Goal: Transaction & Acquisition: Purchase product/service

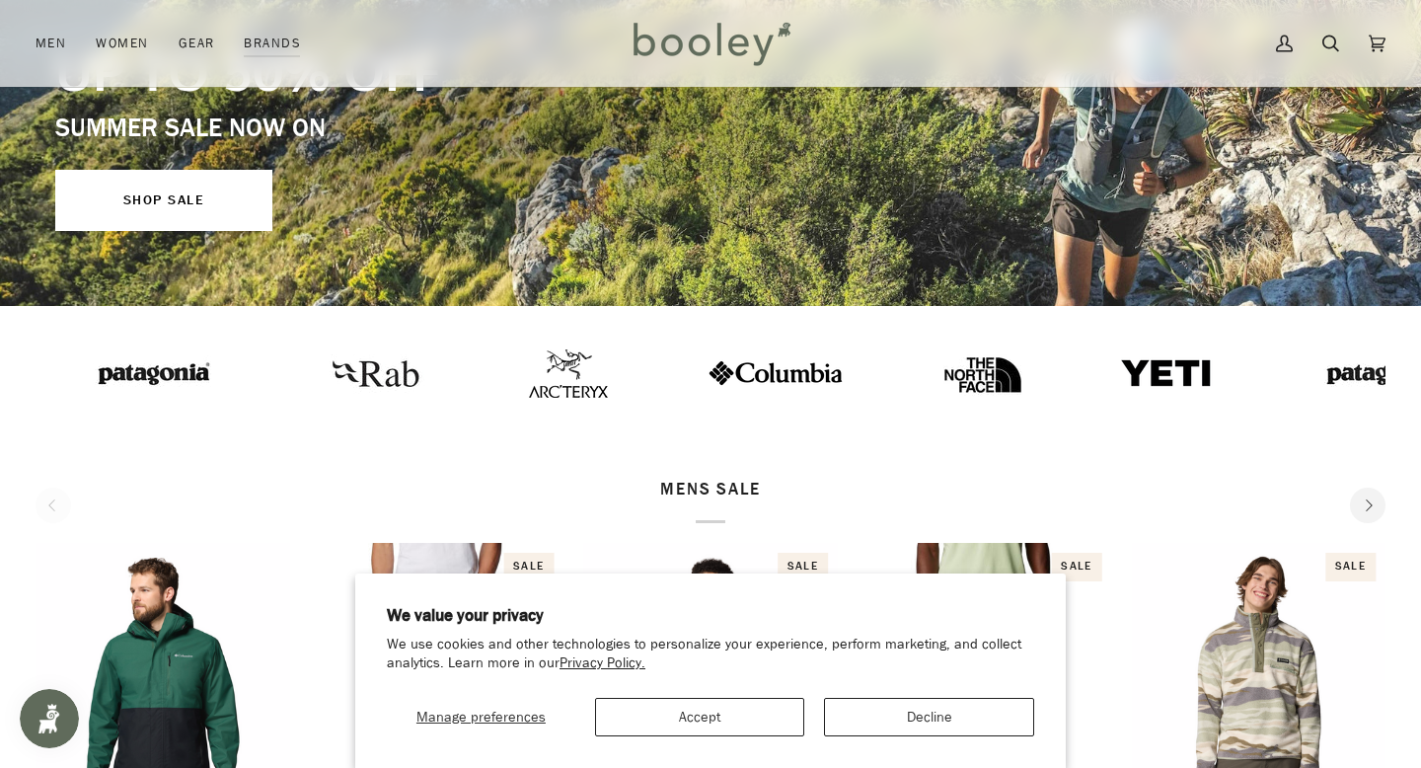
scroll to position [313, 0]
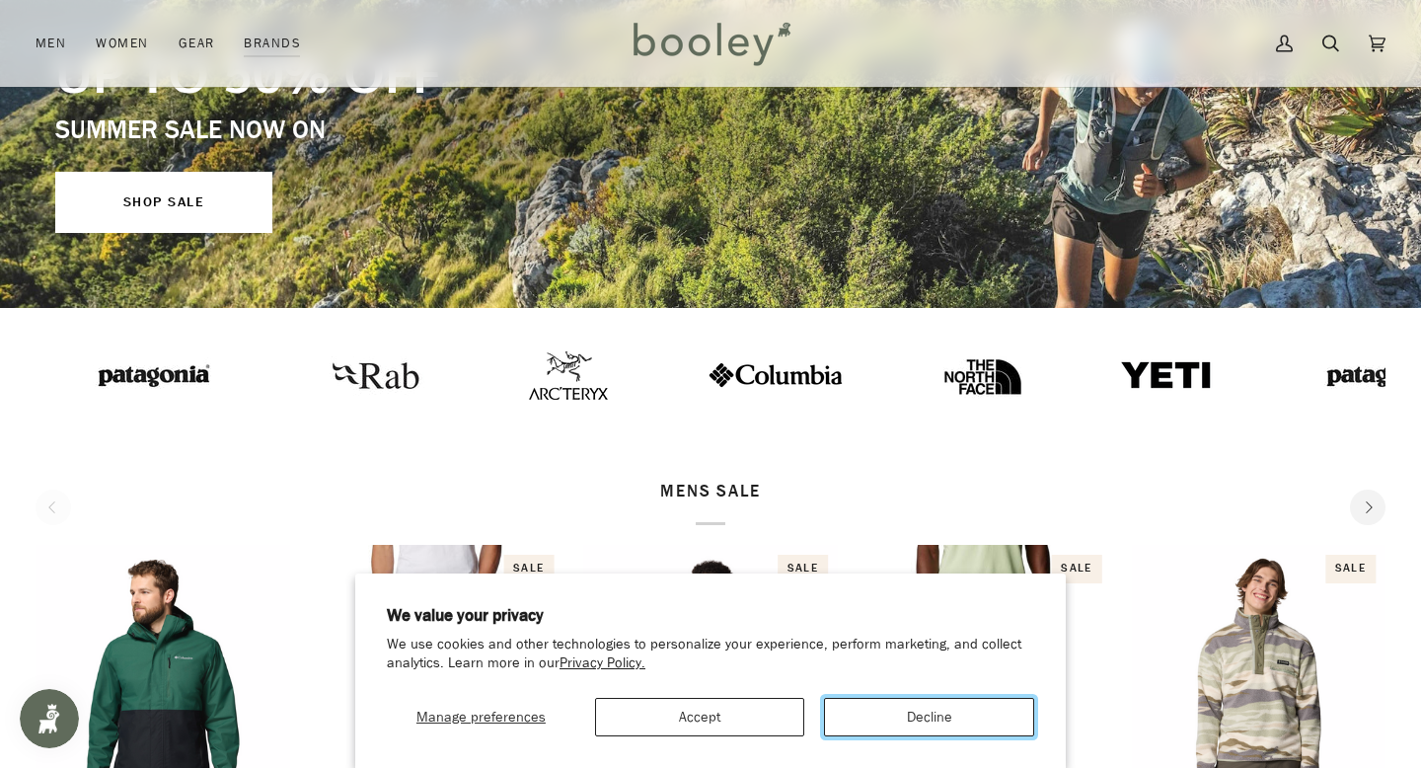
click at [917, 713] on button "Decline" at bounding box center [929, 717] width 210 height 38
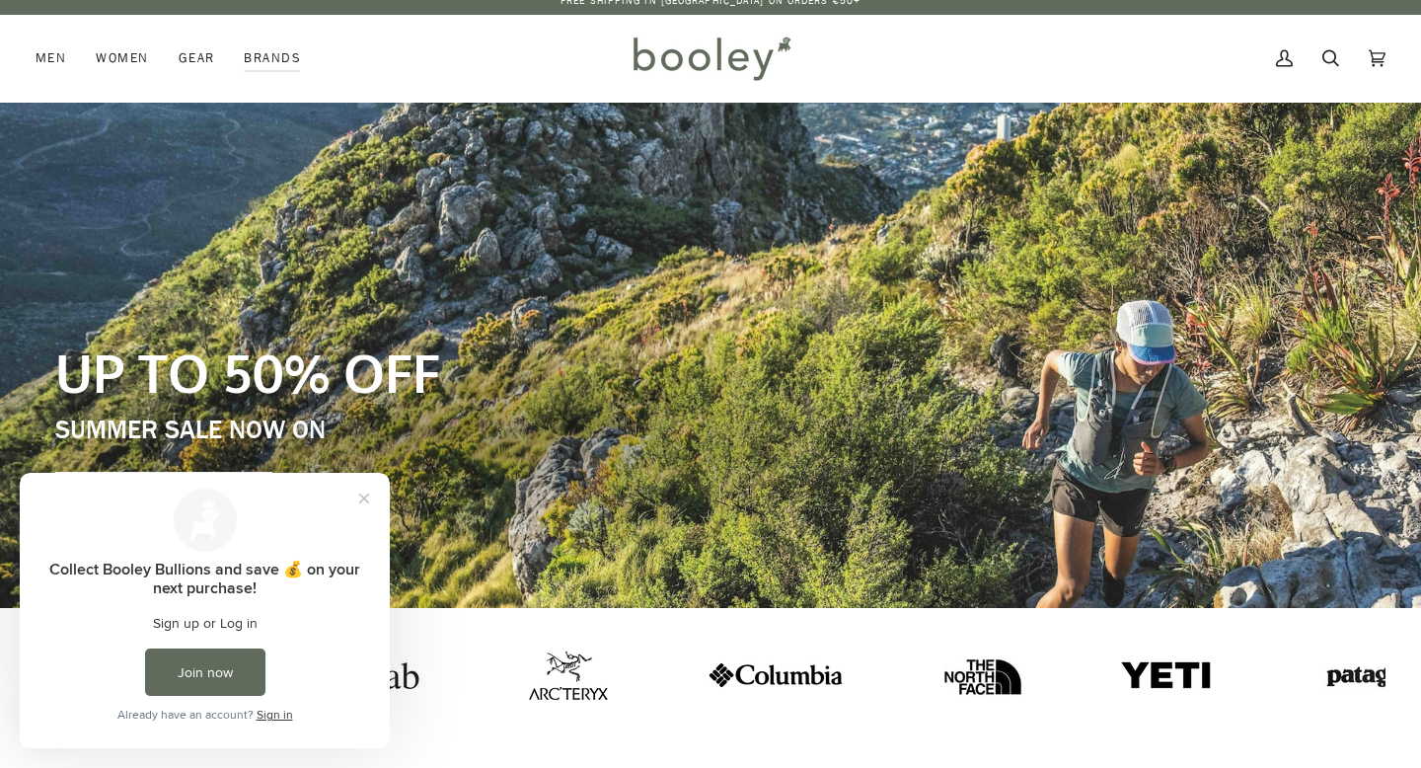
scroll to position [17, 0]
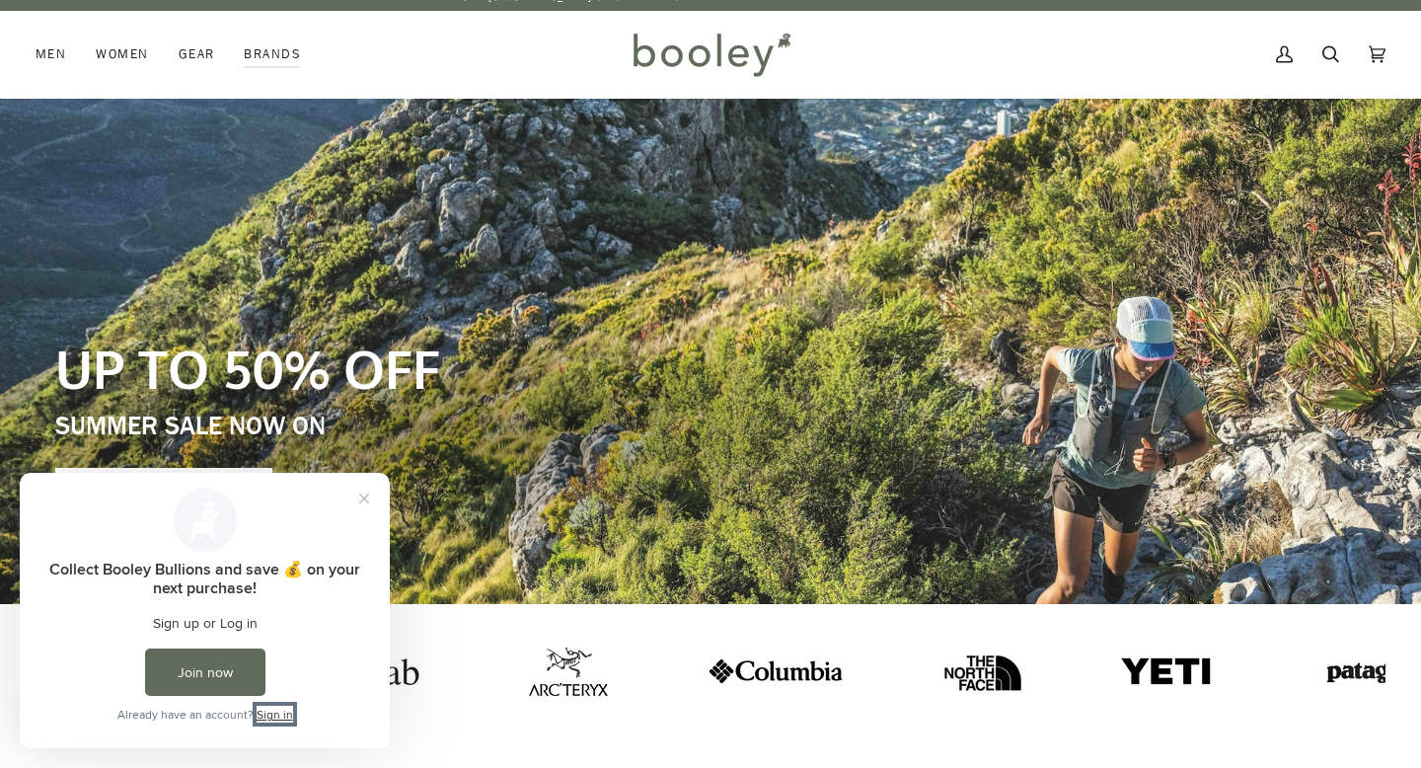
click at [269, 716] on link "Sign in" at bounding box center [275, 714] width 37 height 17
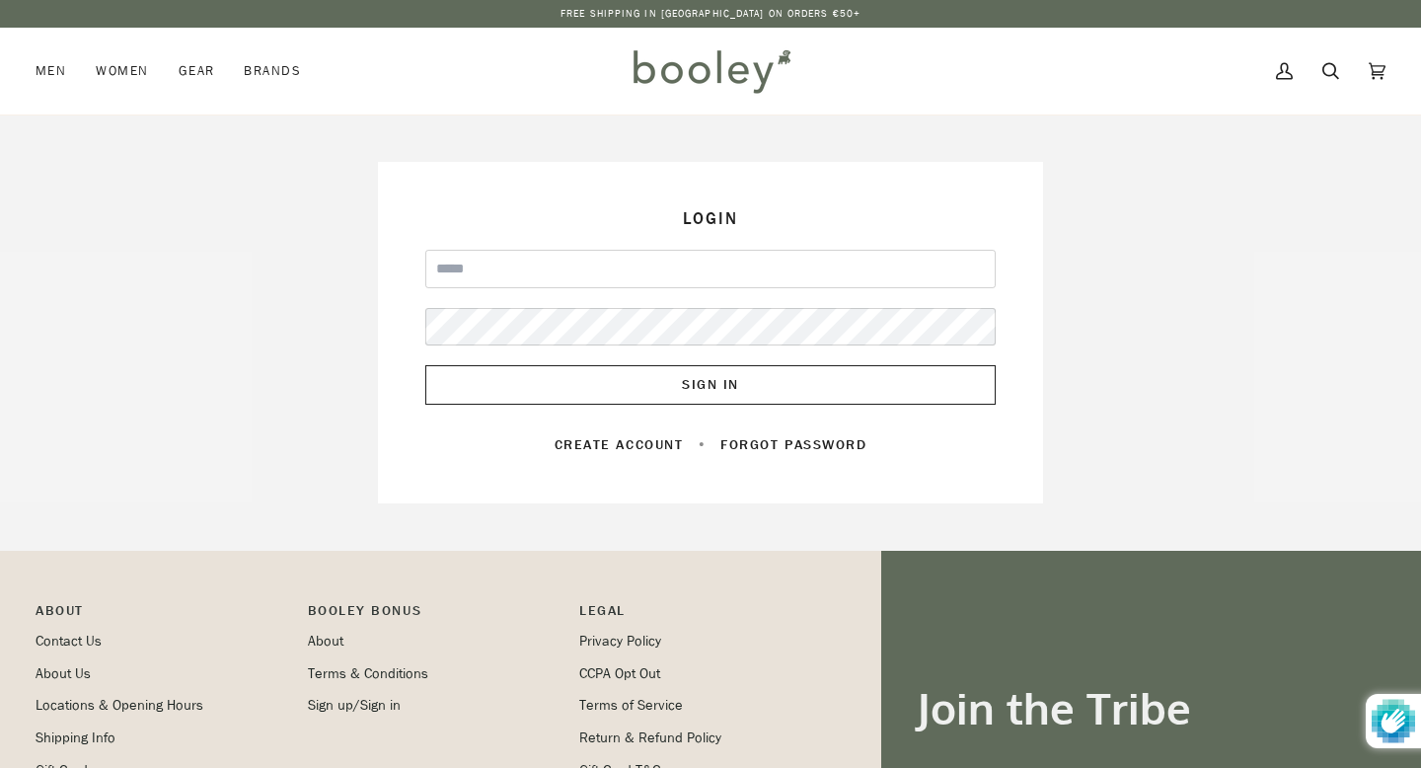
click at [627, 280] on input "Email" at bounding box center [710, 269] width 570 height 38
type input "**********"
click at [610, 323] on div "Sign in with Shop" at bounding box center [710, 321] width 363 height 39
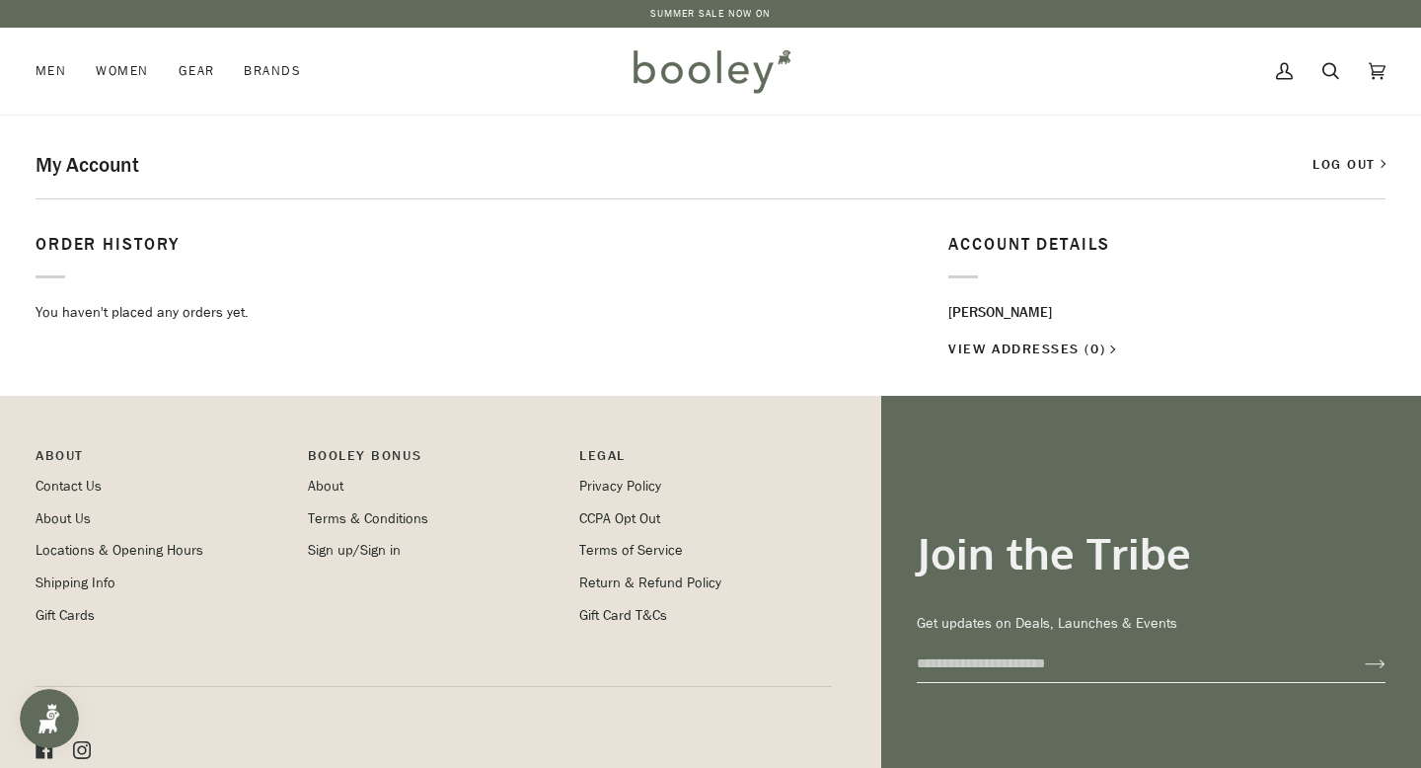
click at [390, 445] on p "Booley Bonus" at bounding box center [434, 460] width 253 height 31
click at [367, 453] on p "Booley Bonus" at bounding box center [434, 460] width 253 height 31
click at [379, 456] on p "Booley Bonus" at bounding box center [434, 460] width 253 height 31
click at [356, 456] on p "Booley Bonus" at bounding box center [434, 460] width 253 height 31
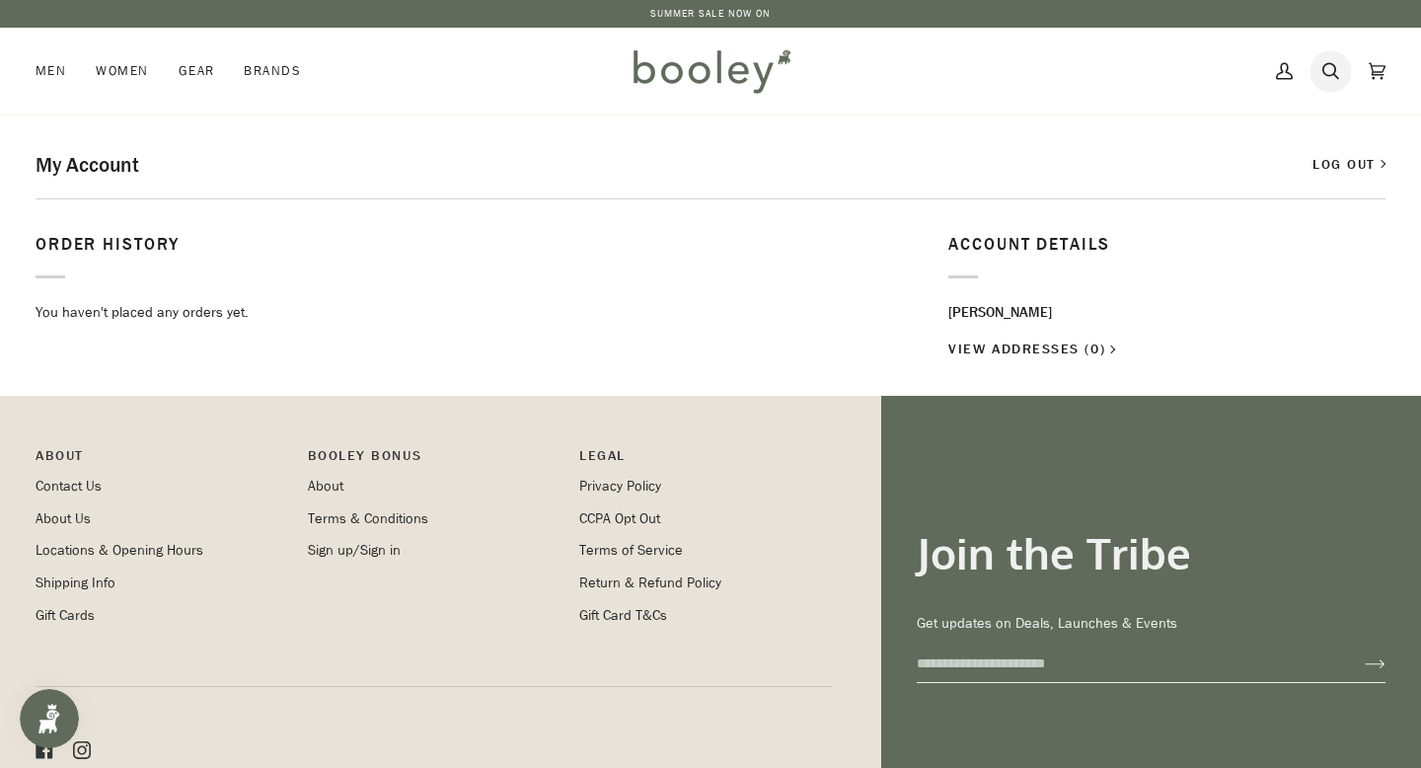
click at [1332, 64] on icon at bounding box center [1330, 71] width 17 height 17
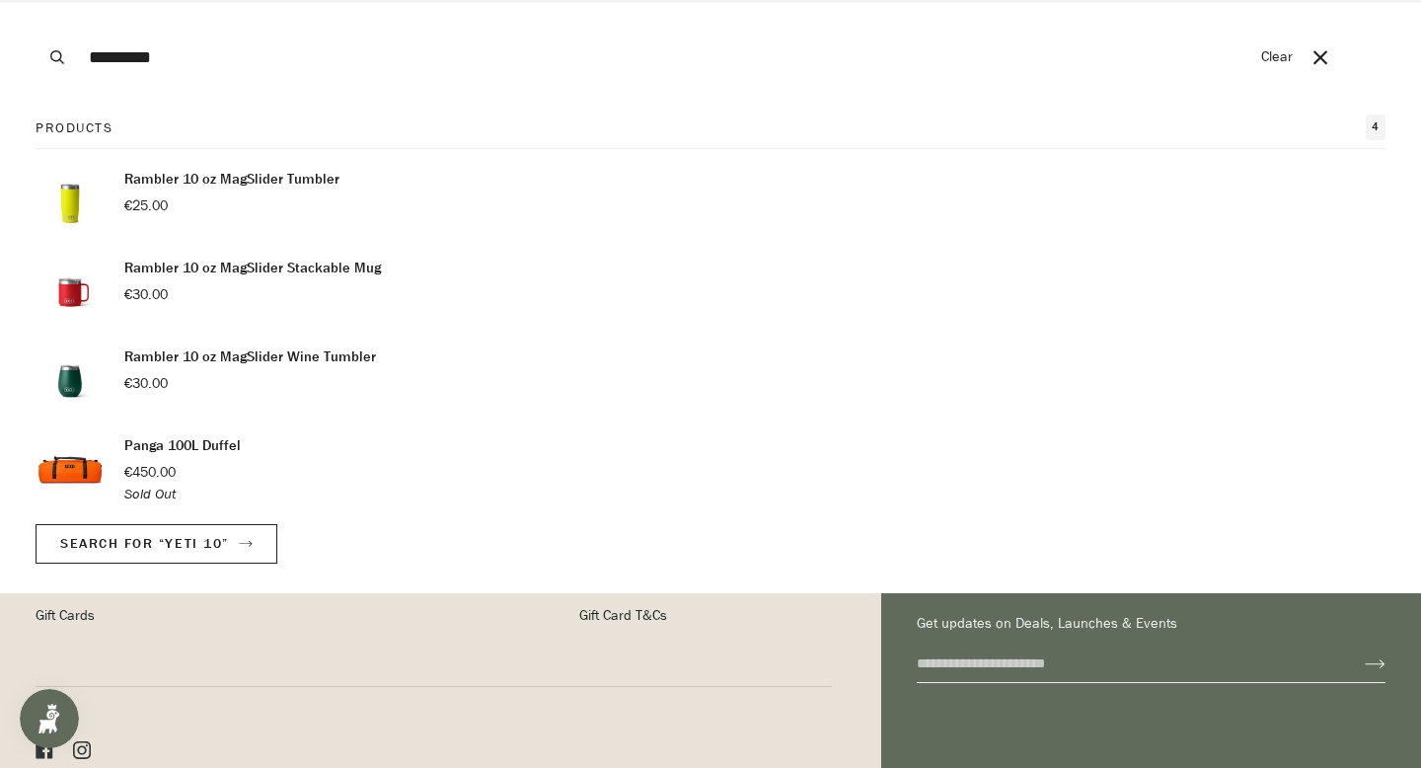
type input "*********"
click at [36, 0] on button "Search" at bounding box center [57, 57] width 43 height 114
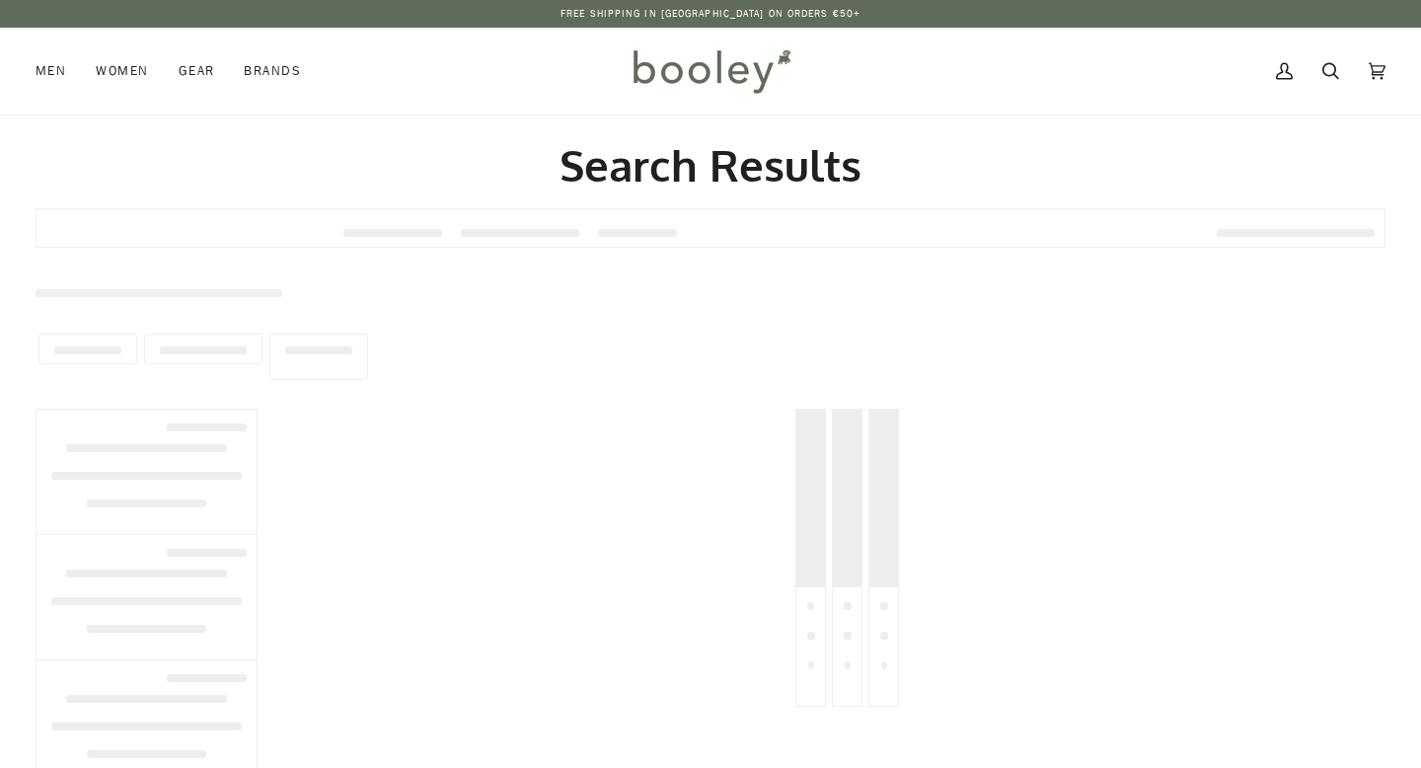
type input "*********"
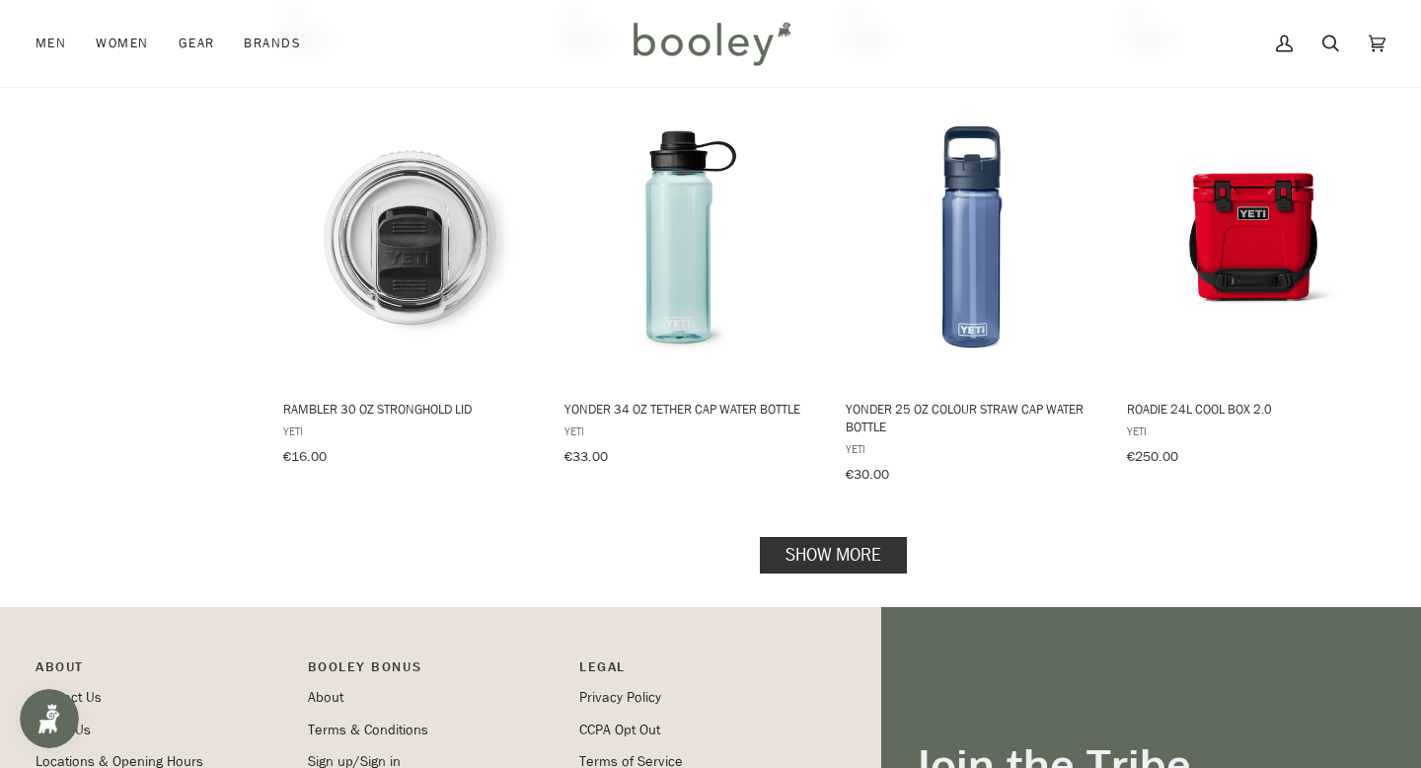
scroll to position [2035, 0]
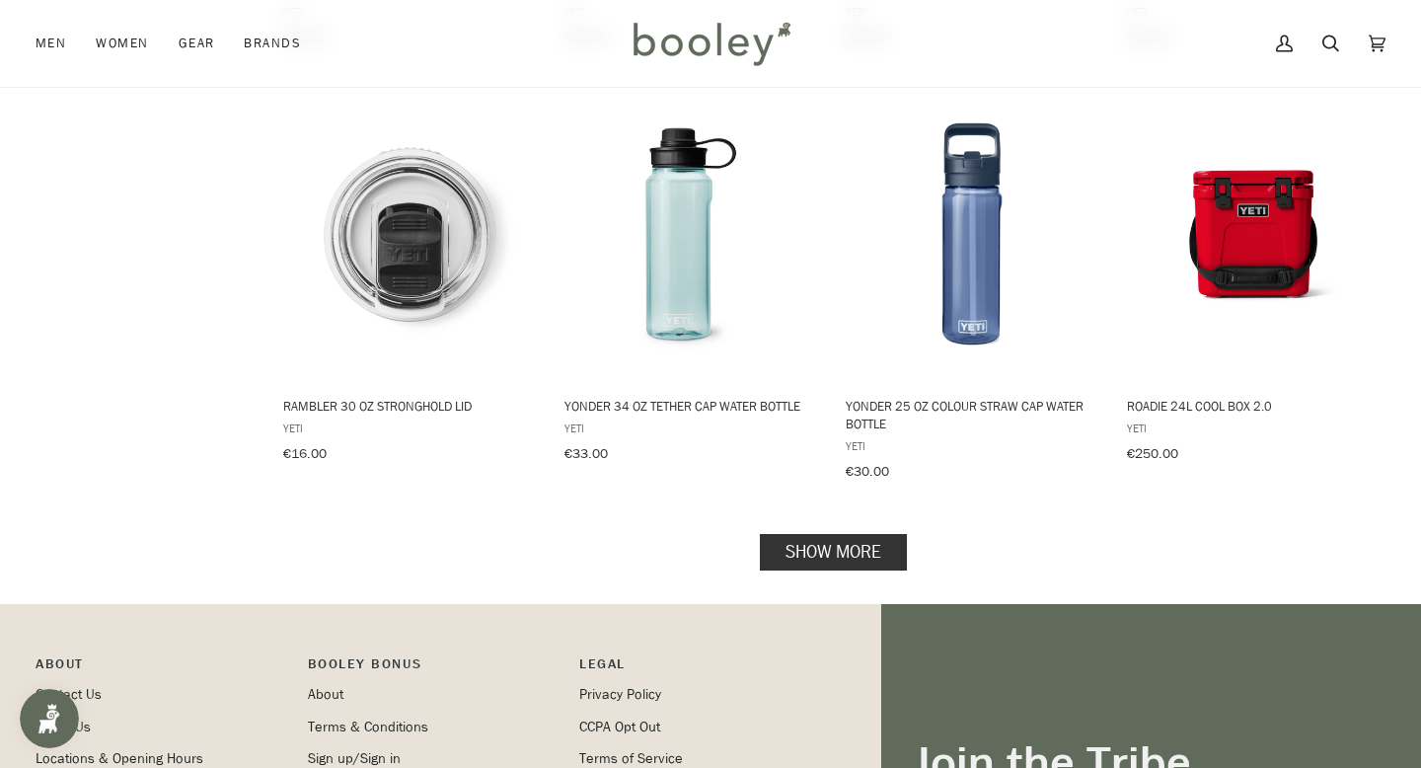
click at [799, 553] on link "Show more" at bounding box center [833, 552] width 147 height 37
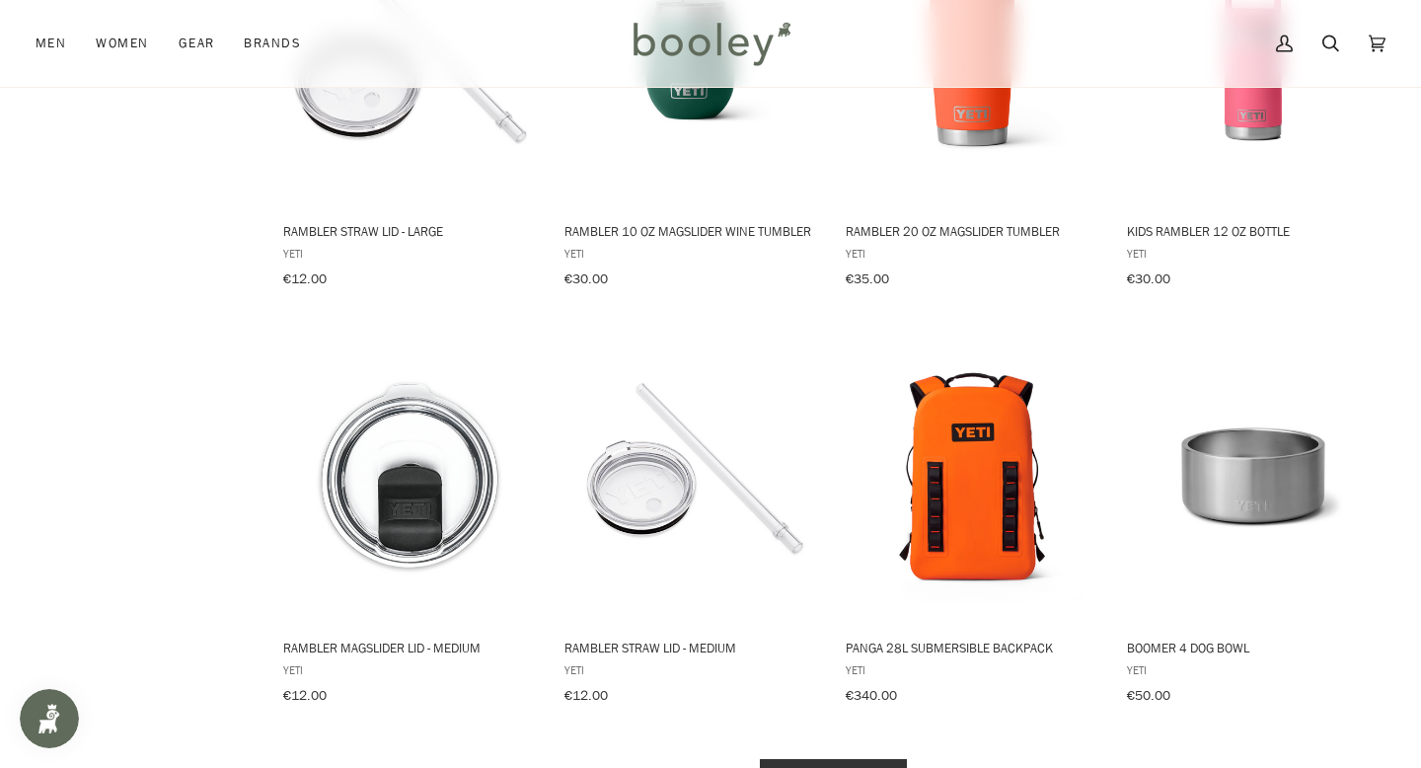
scroll to position [3439, 0]
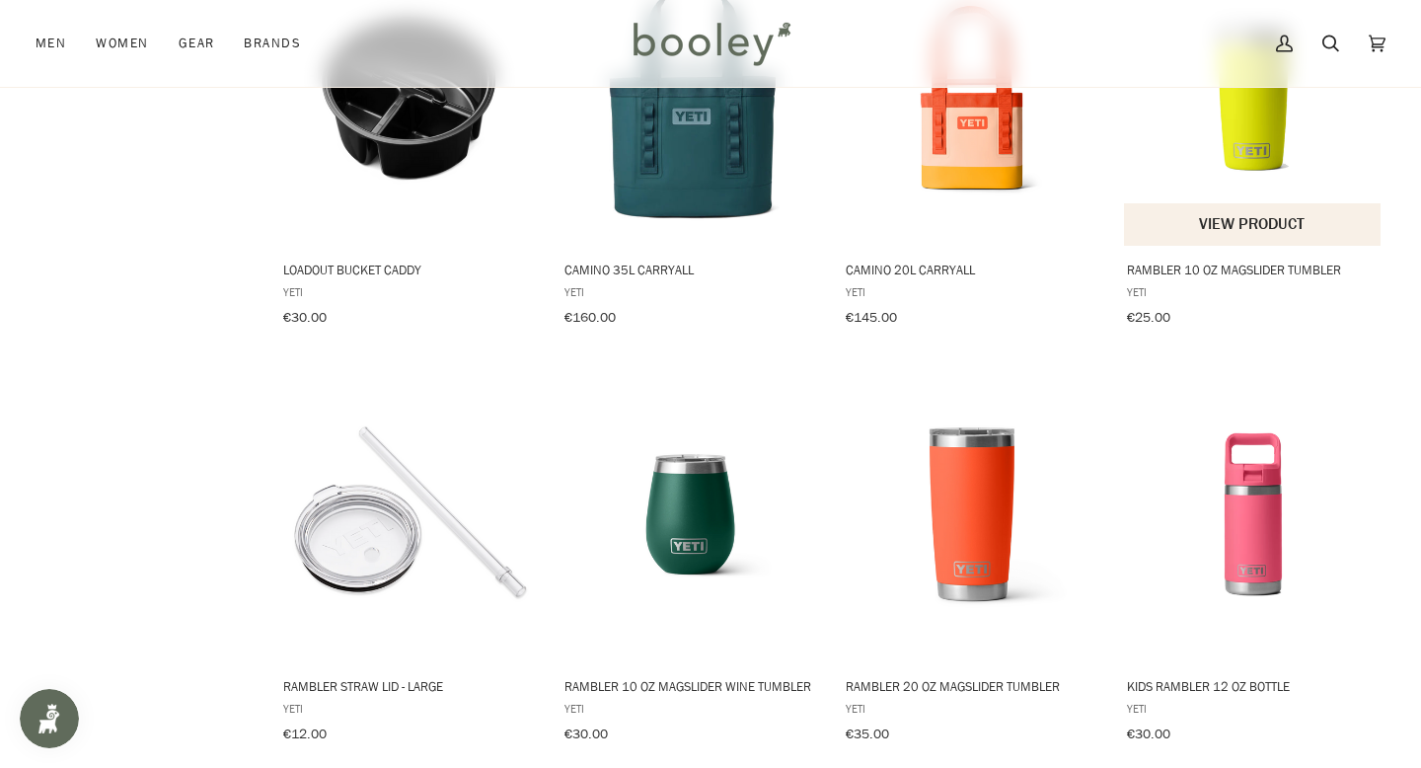
click at [1218, 149] on img "Rambler 10 oz MagSlider Tumbler" at bounding box center [1253, 96] width 259 height 259
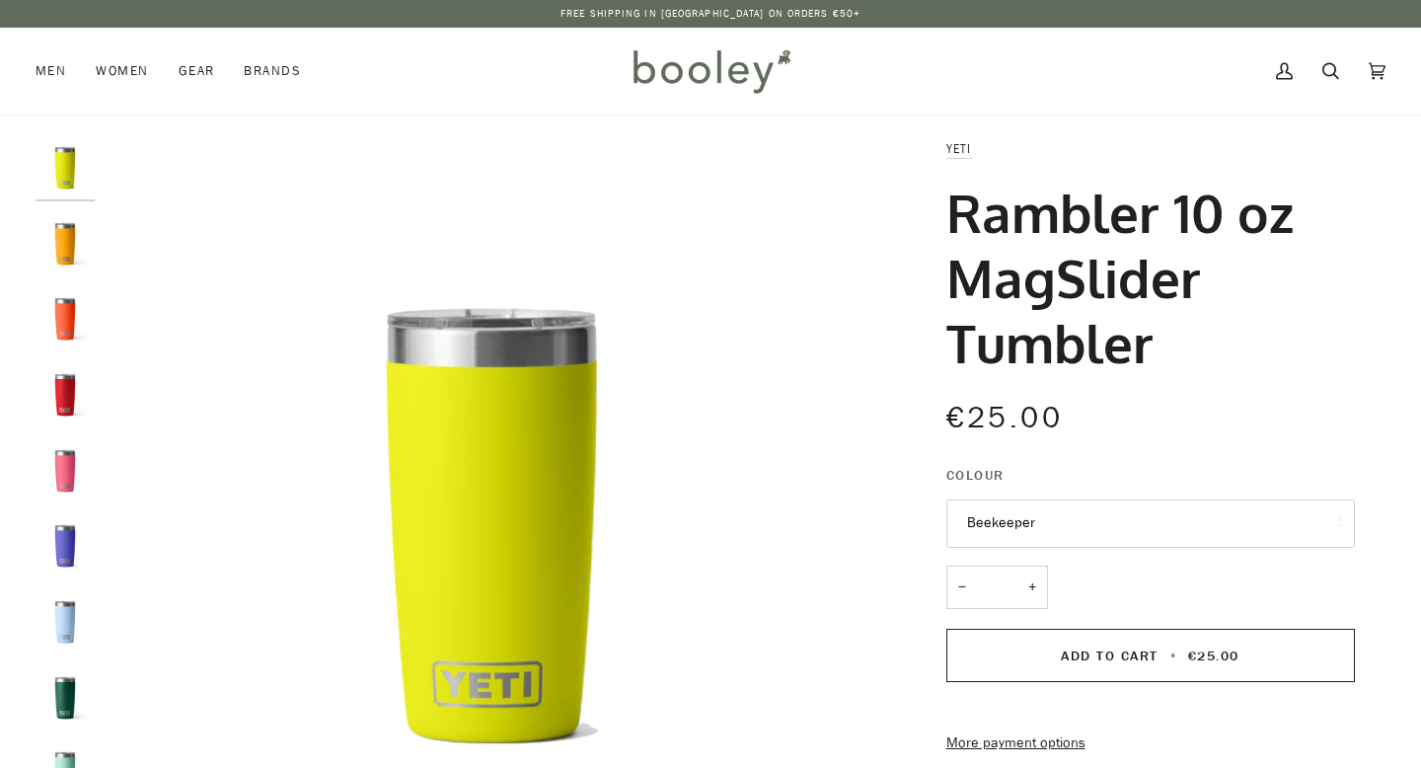
click at [57, 620] on img "Yeti Rambler 10 oz MagSlider Tumbler Big Sky Blue - Booley Galway" at bounding box center [65, 621] width 59 height 59
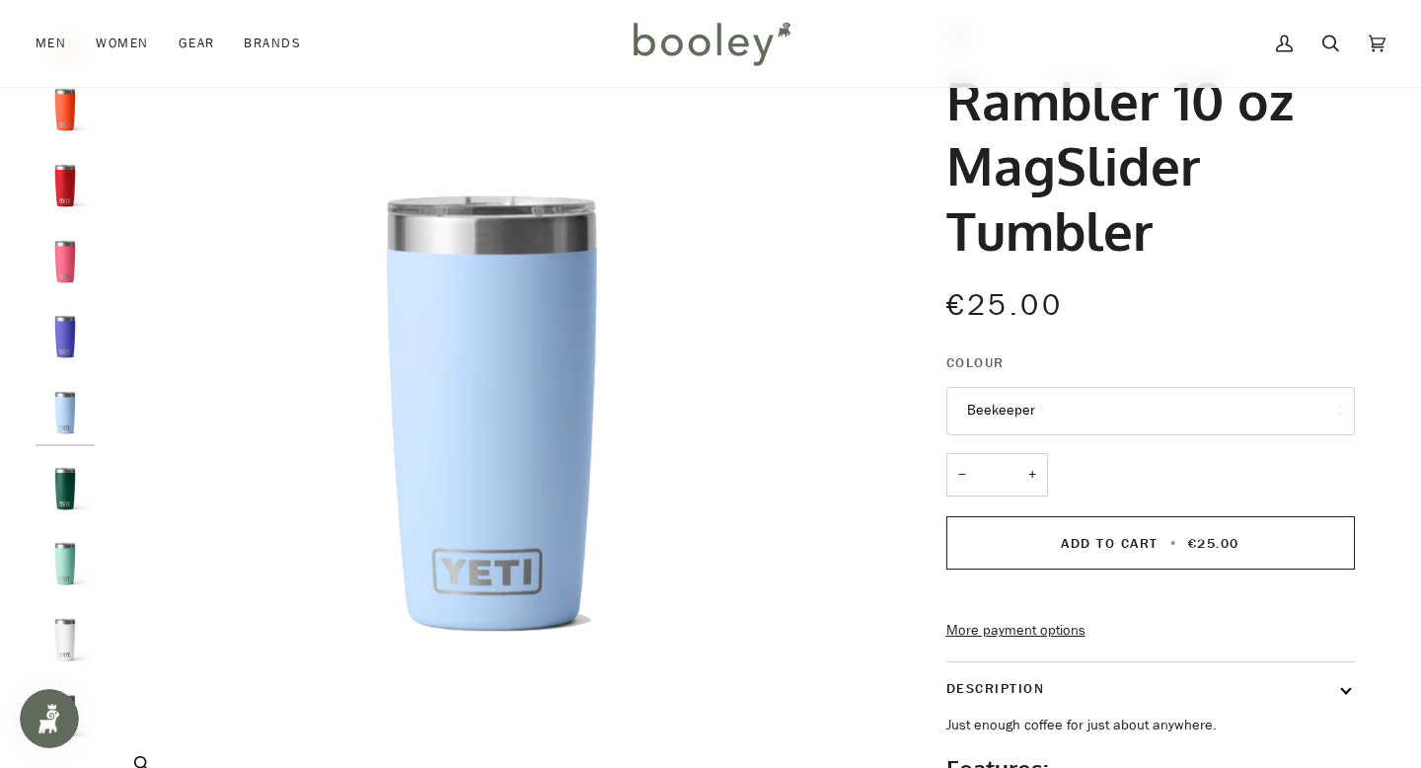
scroll to position [215, 0]
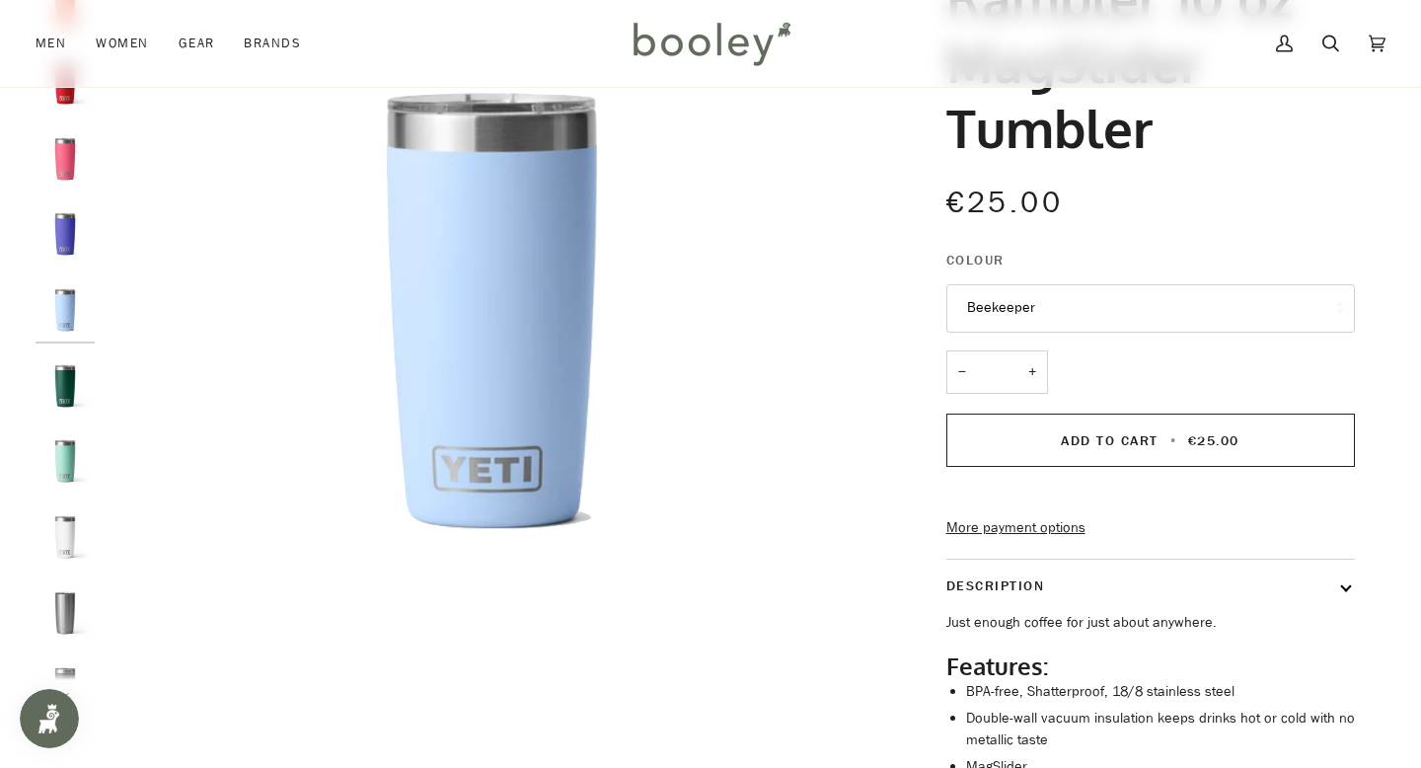
click at [991, 310] on button "Beekeeper" at bounding box center [1150, 308] width 409 height 48
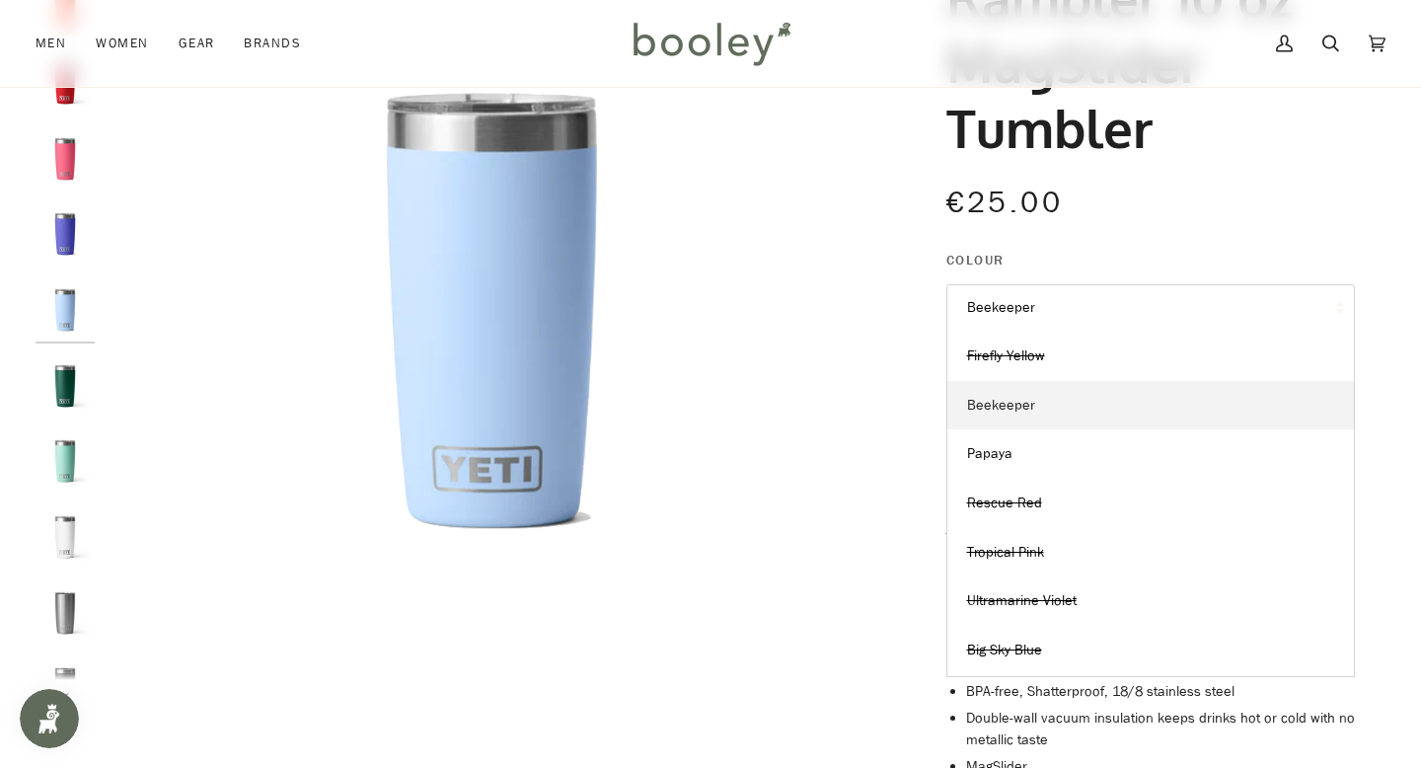
click at [1020, 403] on span "Beekeeper" at bounding box center [1001, 405] width 68 height 19
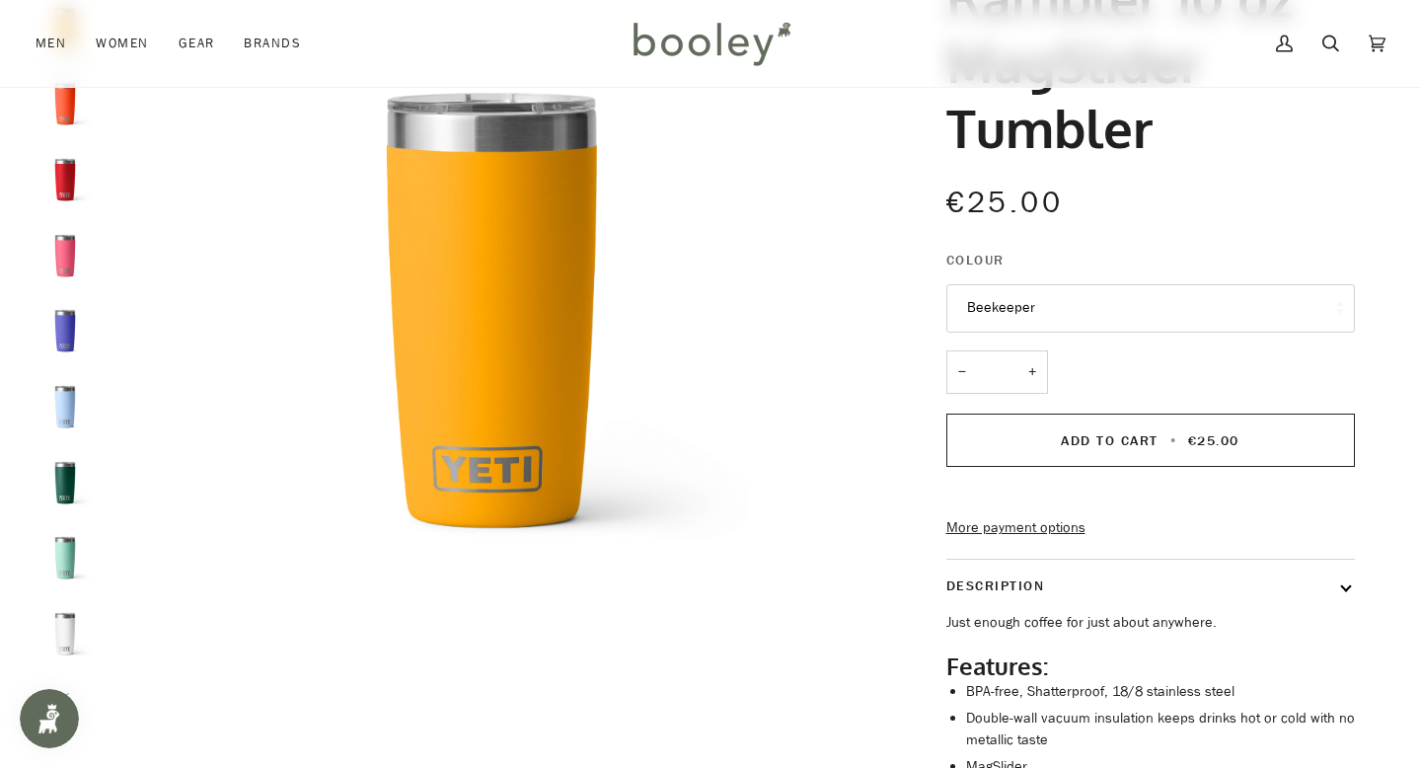
click at [1053, 275] on legend "Colour" at bounding box center [1150, 265] width 409 height 31
click at [1034, 312] on button "Beekeeper" at bounding box center [1150, 308] width 409 height 48
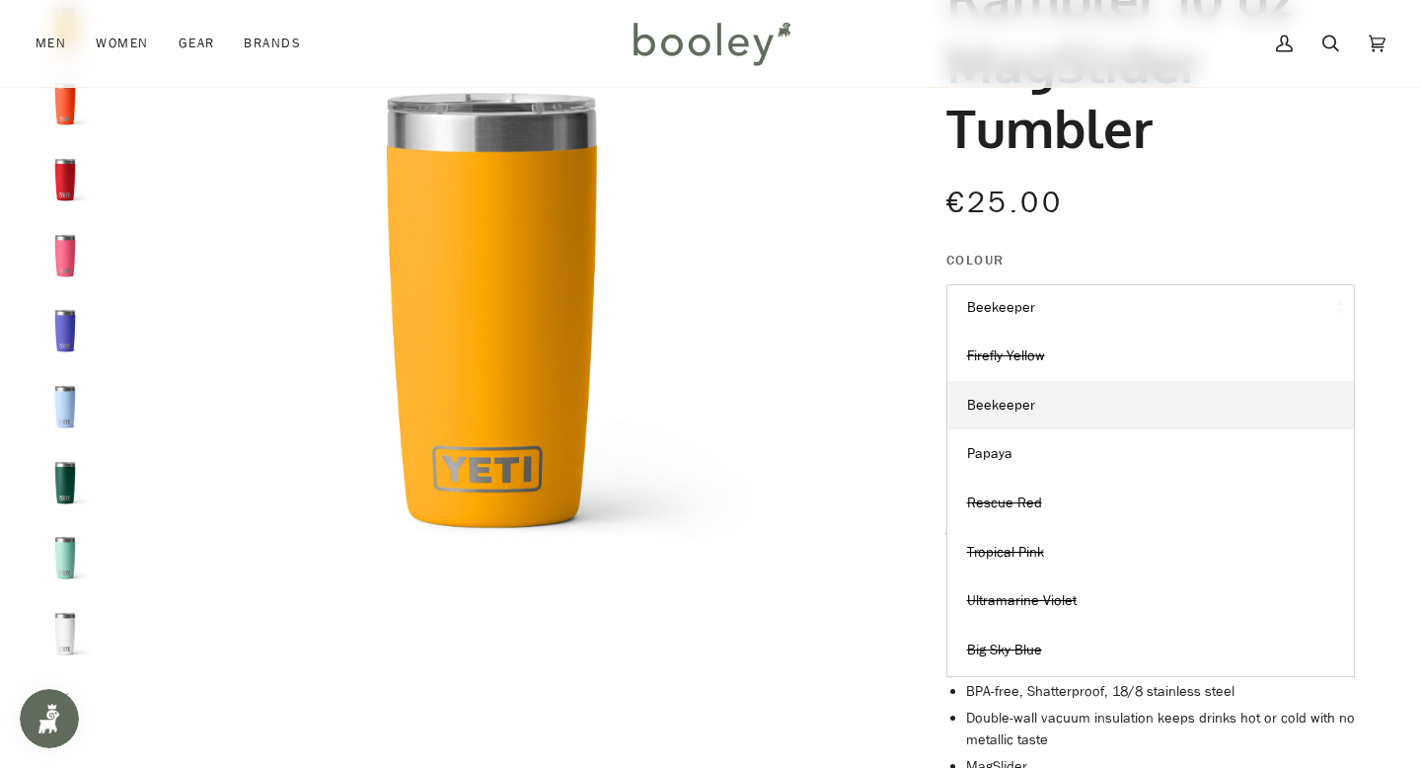
click at [987, 308] on button "Beekeeper" at bounding box center [1150, 308] width 409 height 48
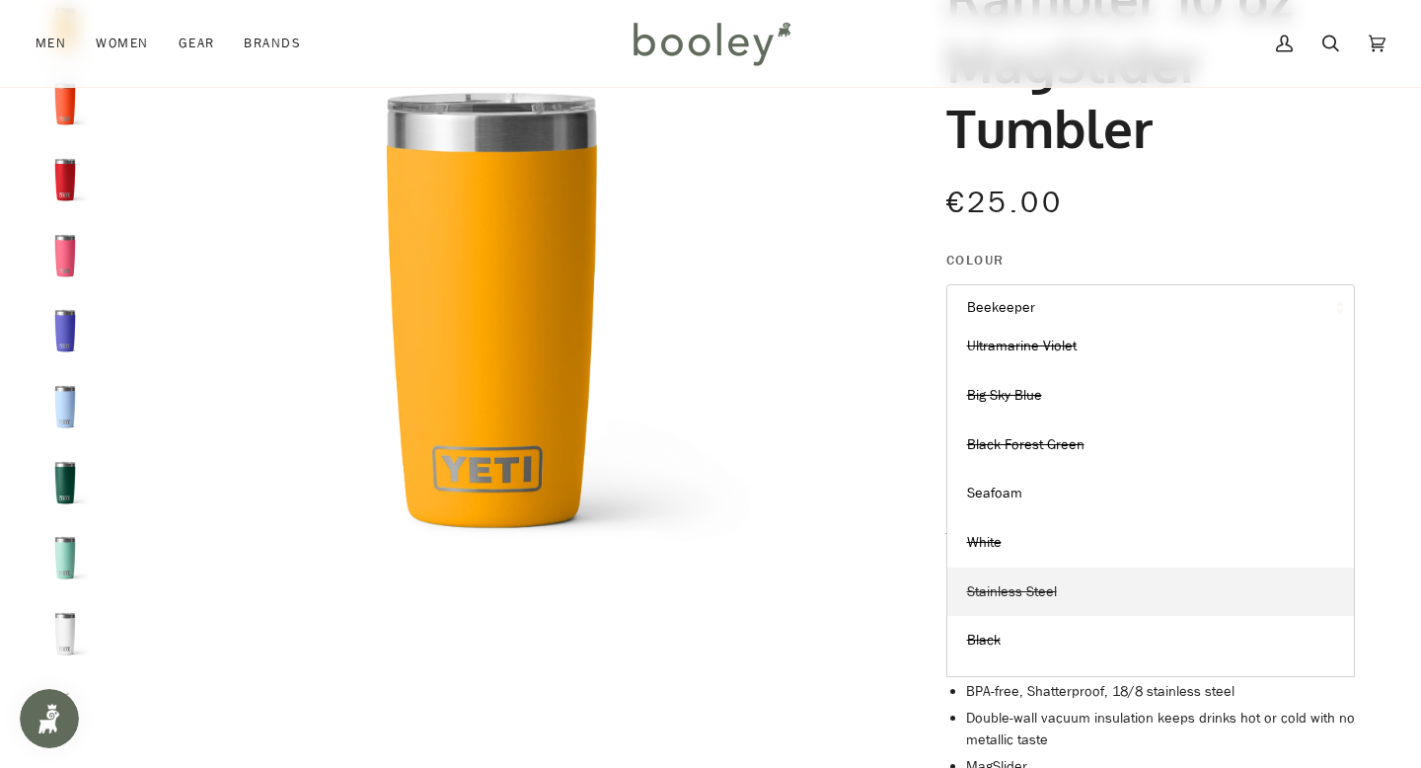
scroll to position [249, 0]
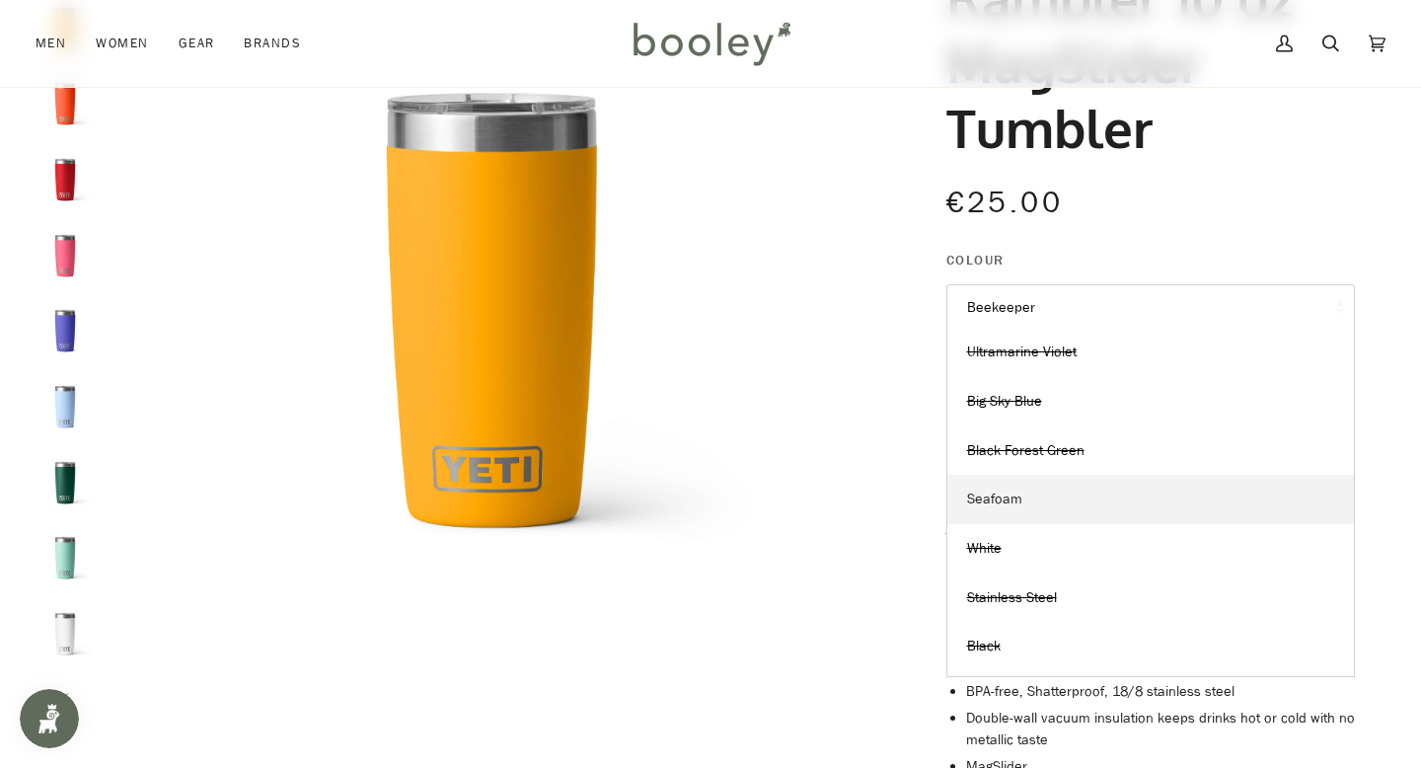
click at [1004, 507] on span "Seafoam" at bounding box center [994, 498] width 55 height 19
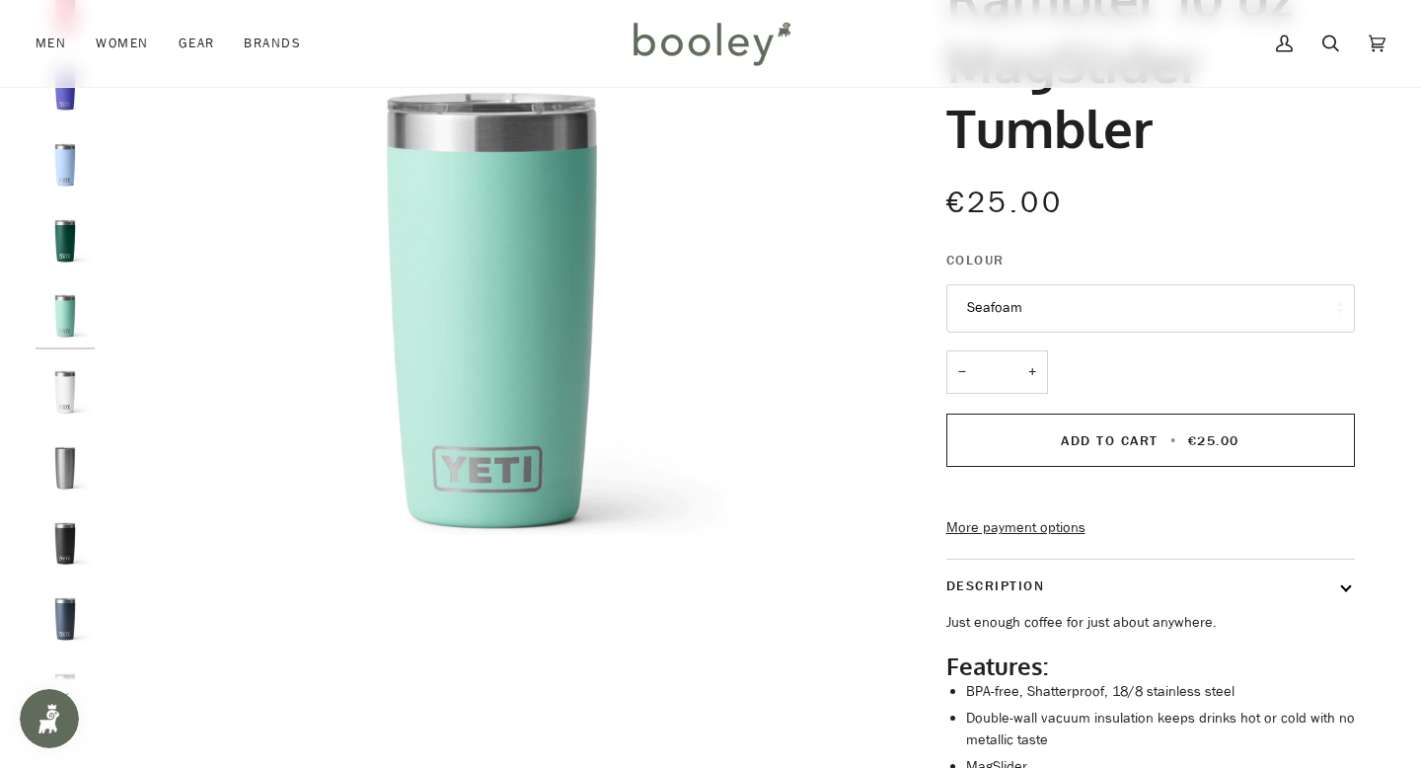
scroll to position [248, 0]
click at [1032, 302] on button "Seafoam" at bounding box center [1150, 308] width 409 height 48
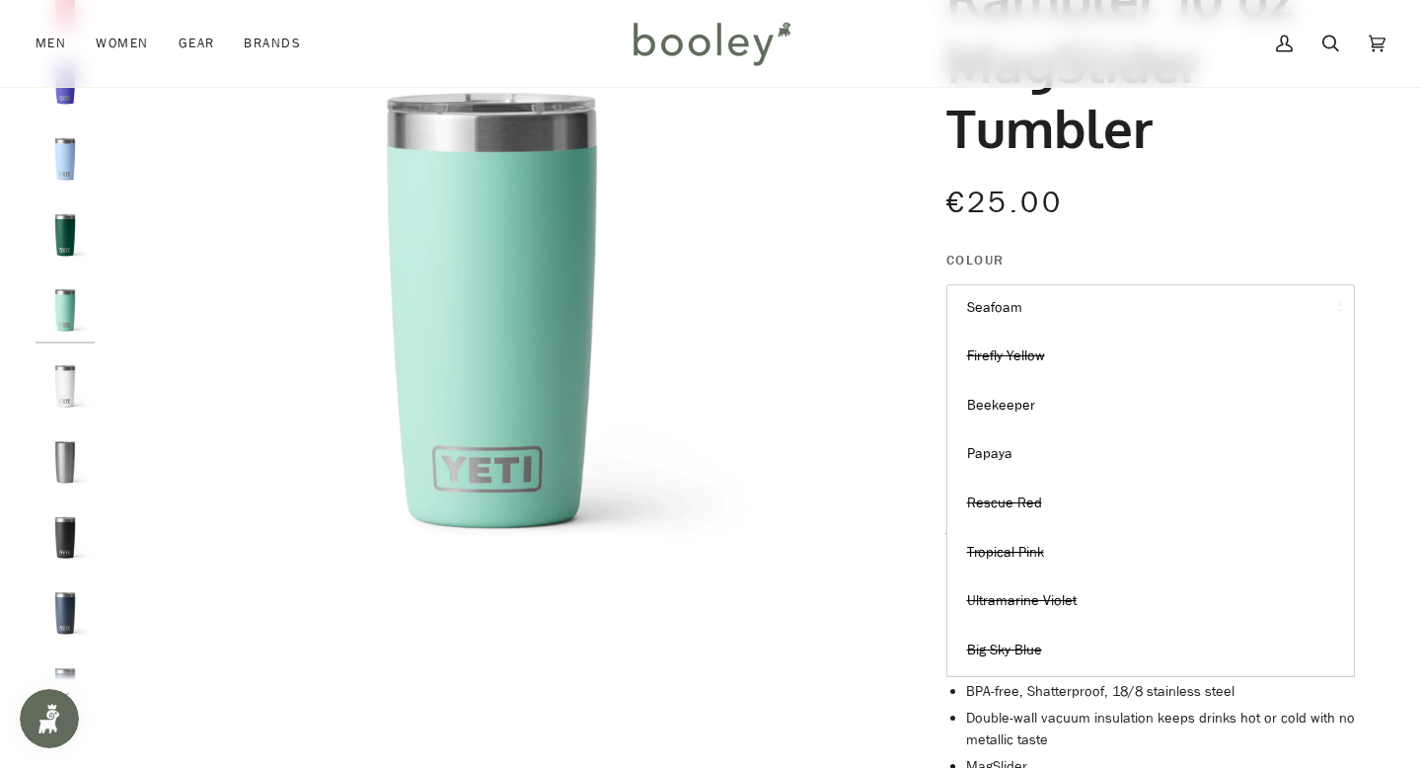
scroll to position [3, 0]
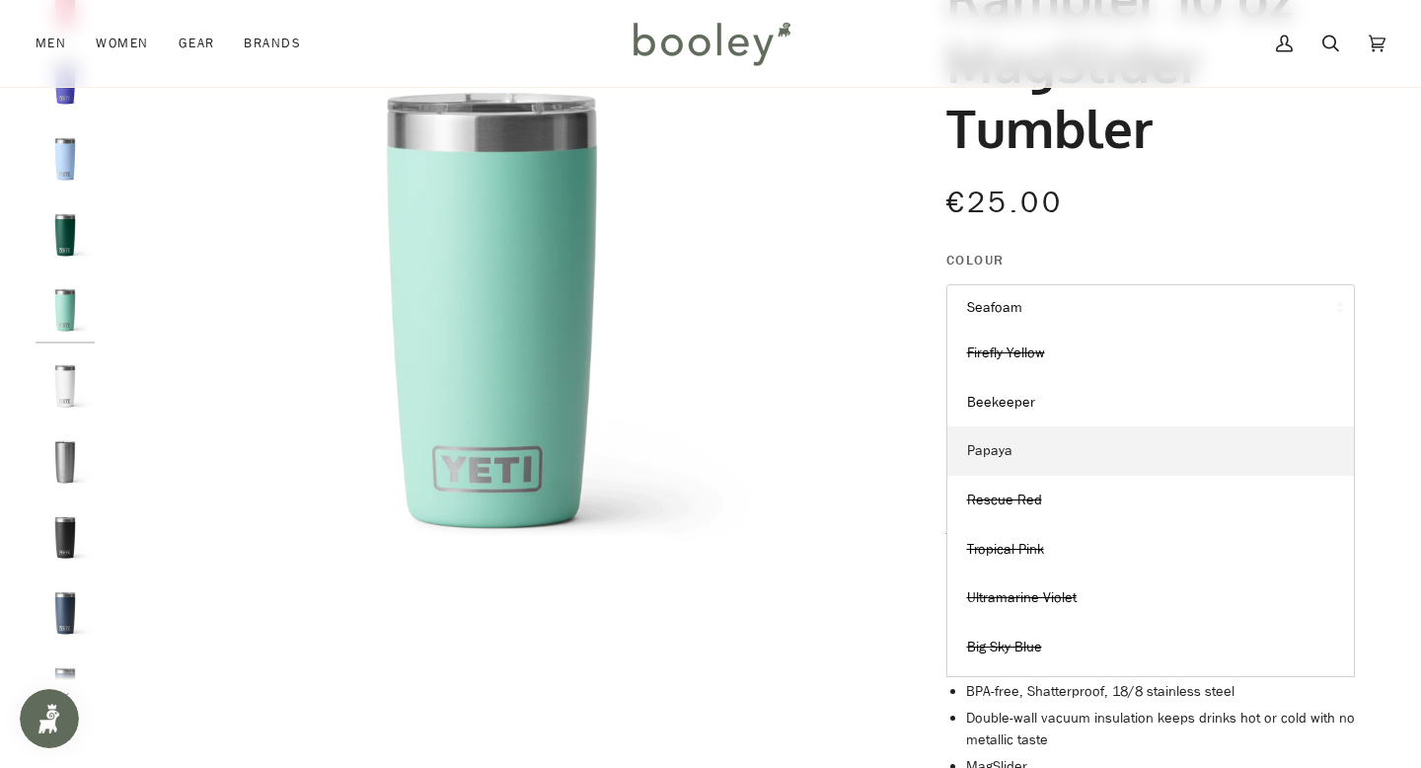
click at [1017, 445] on link "Papaya" at bounding box center [1150, 450] width 407 height 49
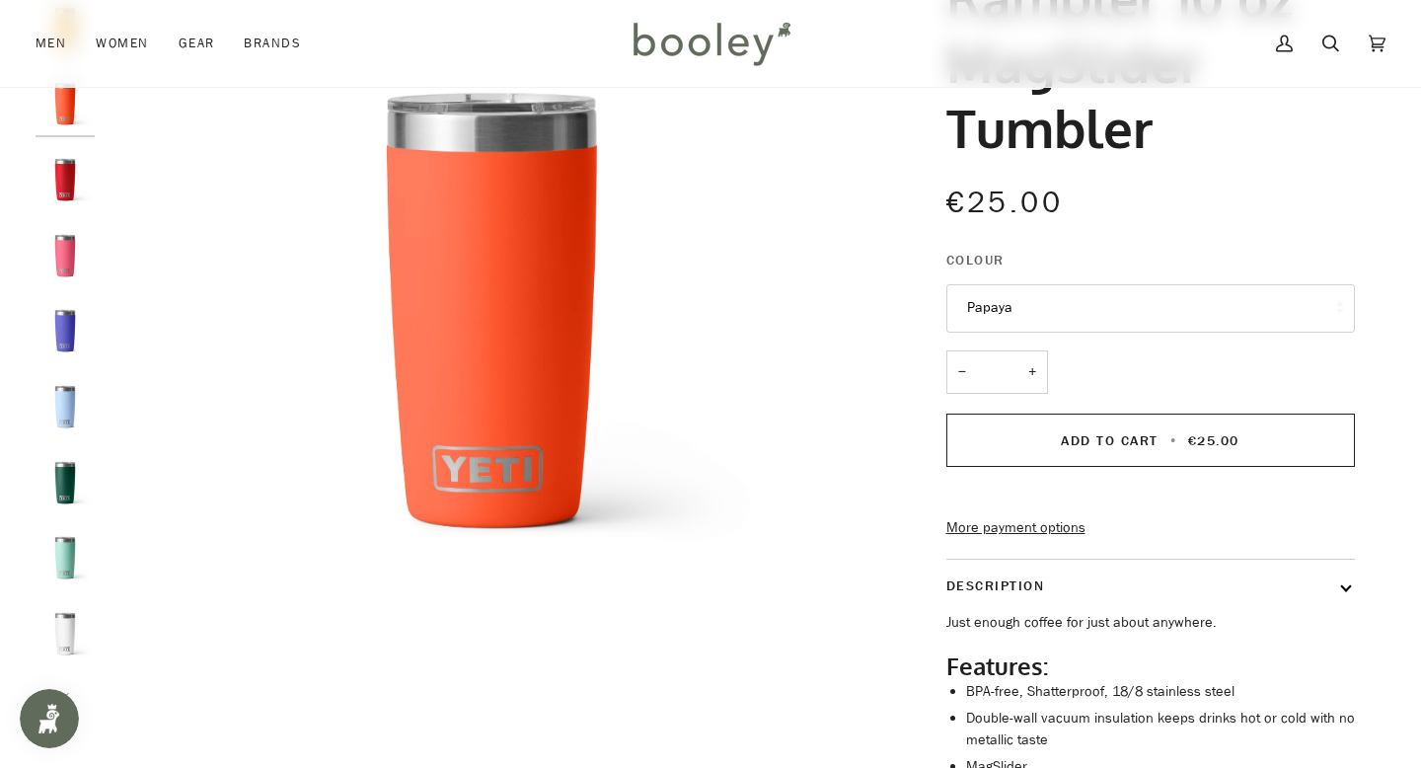
click at [1021, 313] on button "Papaya" at bounding box center [1150, 308] width 409 height 48
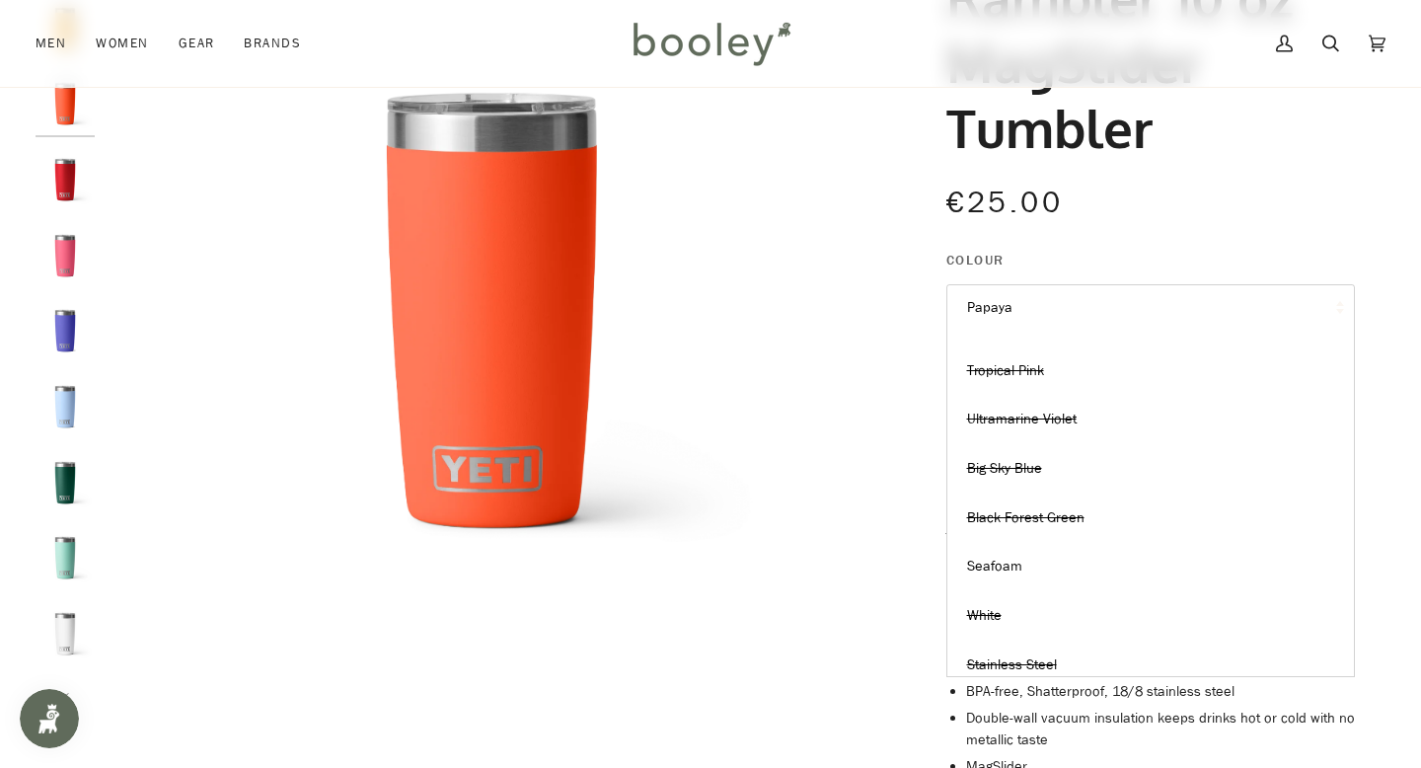
scroll to position [206, 0]
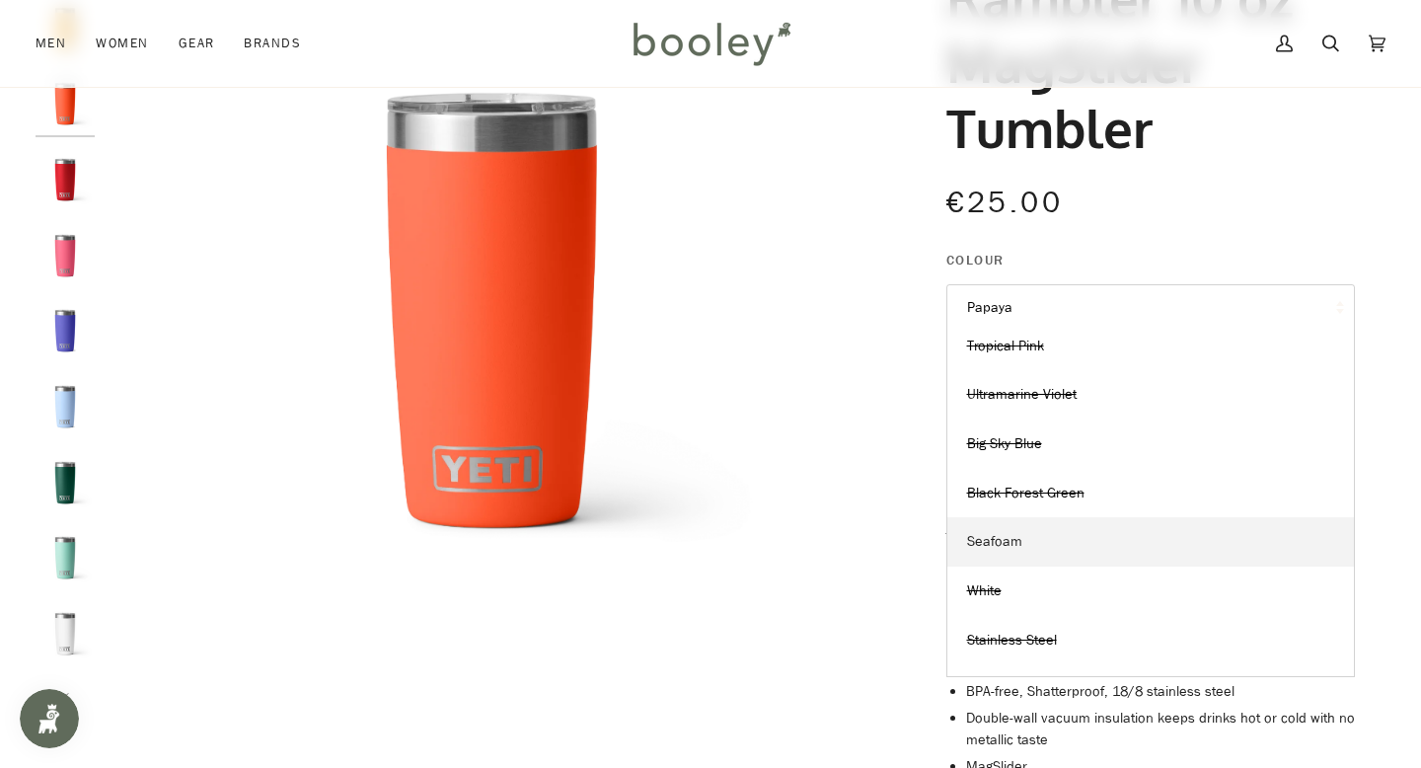
click at [1028, 542] on link "Seafoam" at bounding box center [1150, 541] width 407 height 49
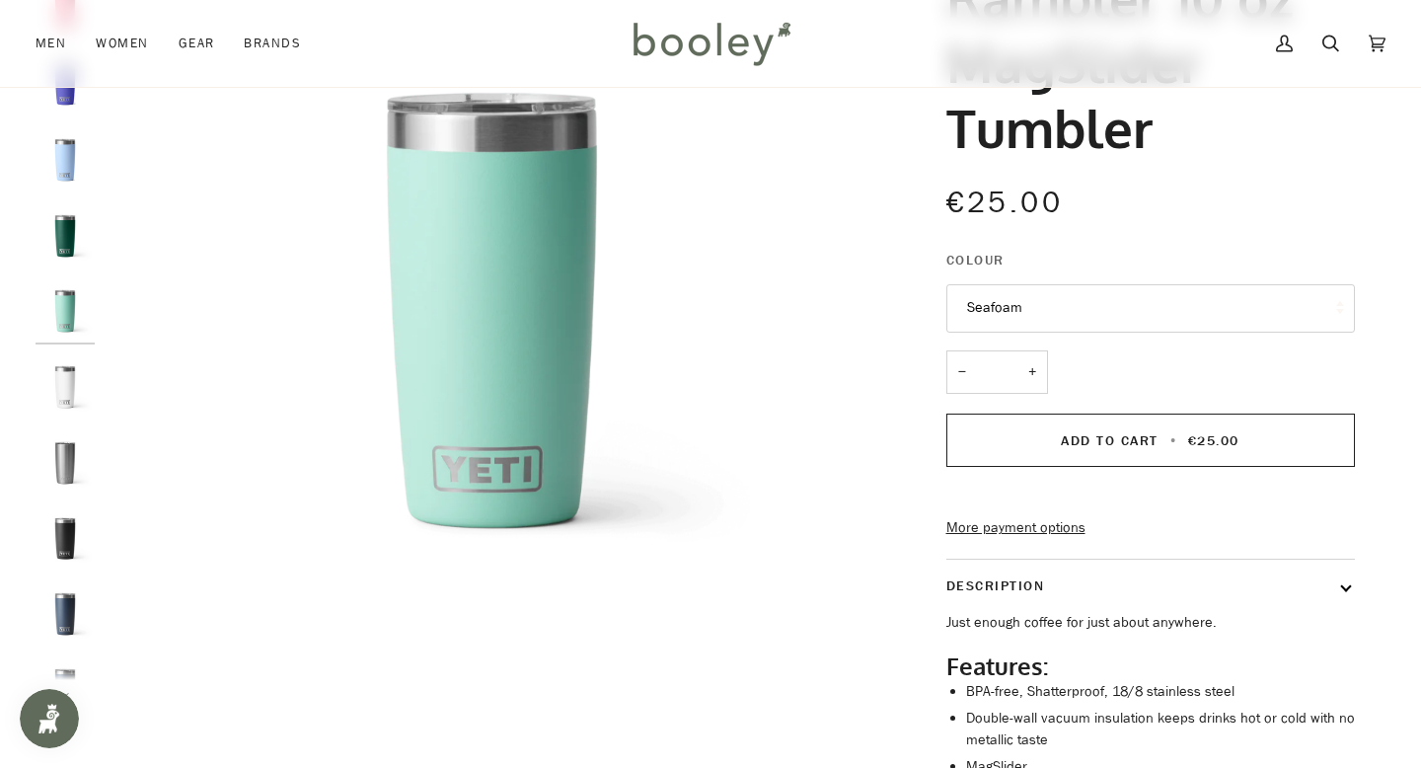
scroll to position [248, 0]
click at [1036, 288] on button "Seafoam" at bounding box center [1150, 308] width 409 height 48
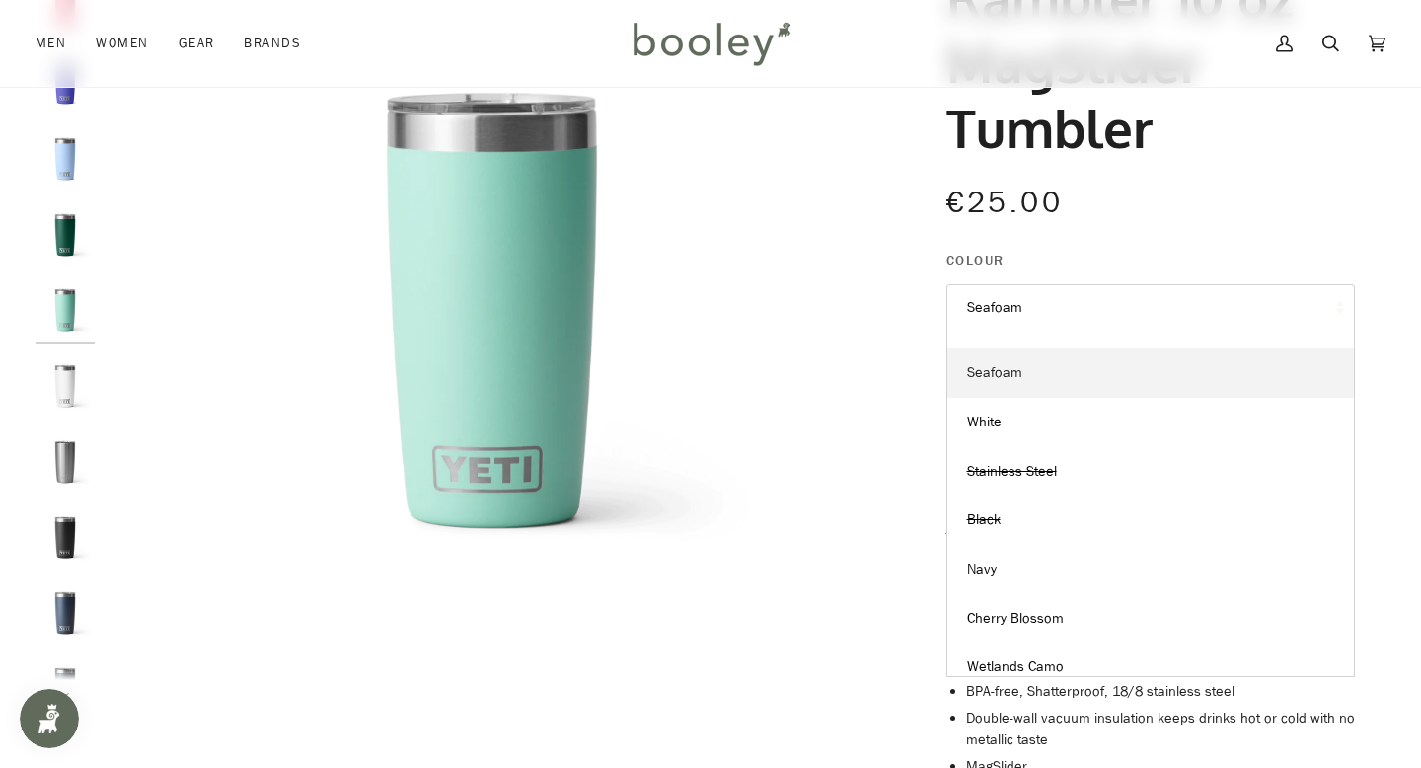
scroll to position [391, 0]
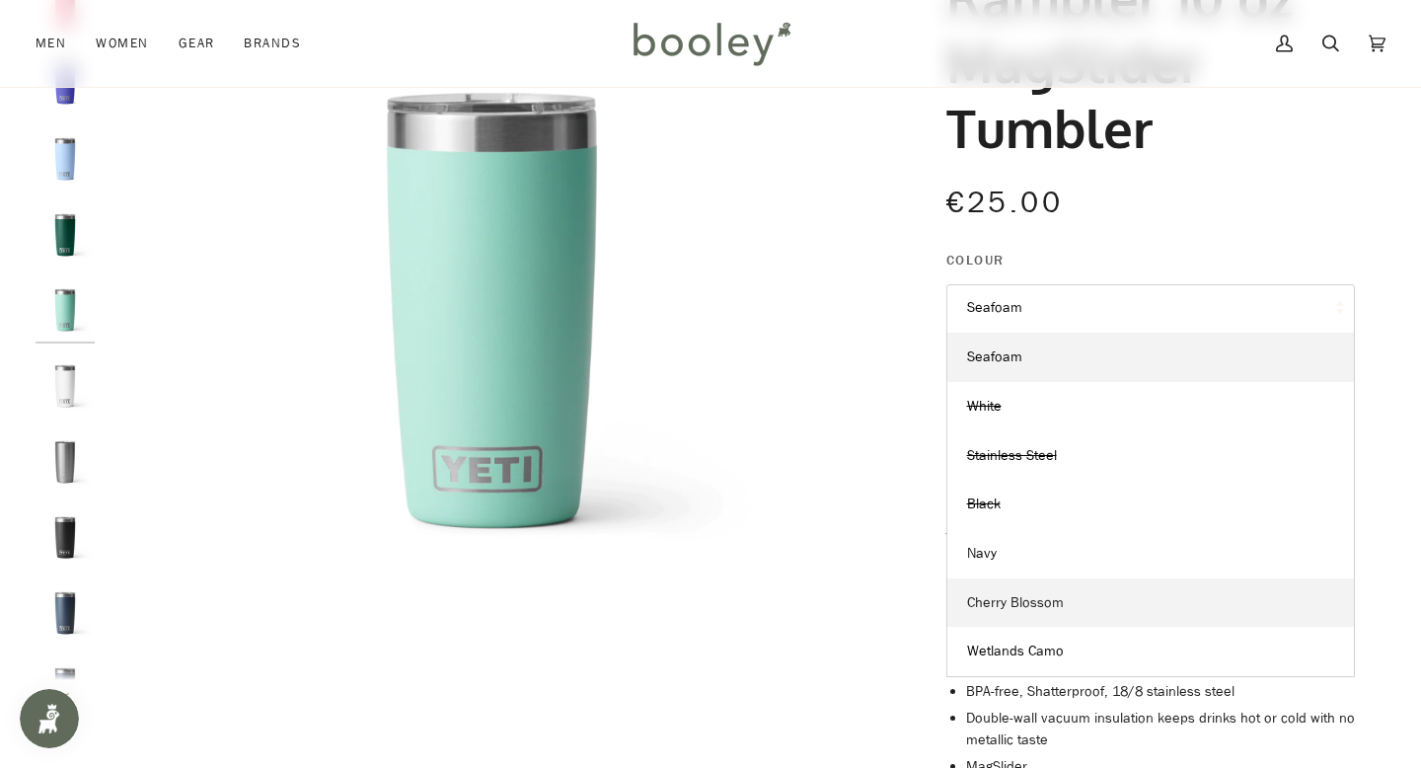
click at [1024, 624] on link "Cherry Blossom" at bounding box center [1150, 602] width 407 height 49
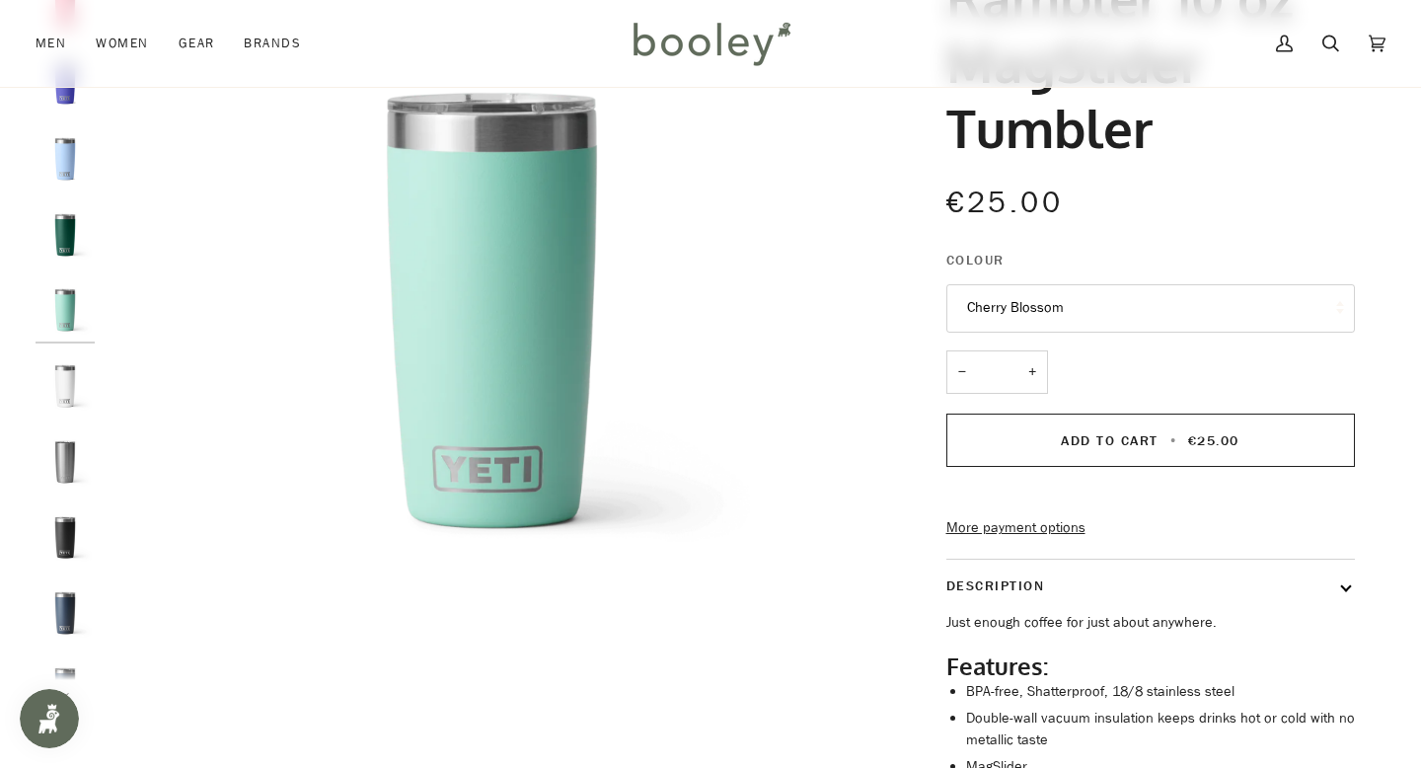
click at [999, 303] on button "Cherry Blossom" at bounding box center [1150, 308] width 409 height 48
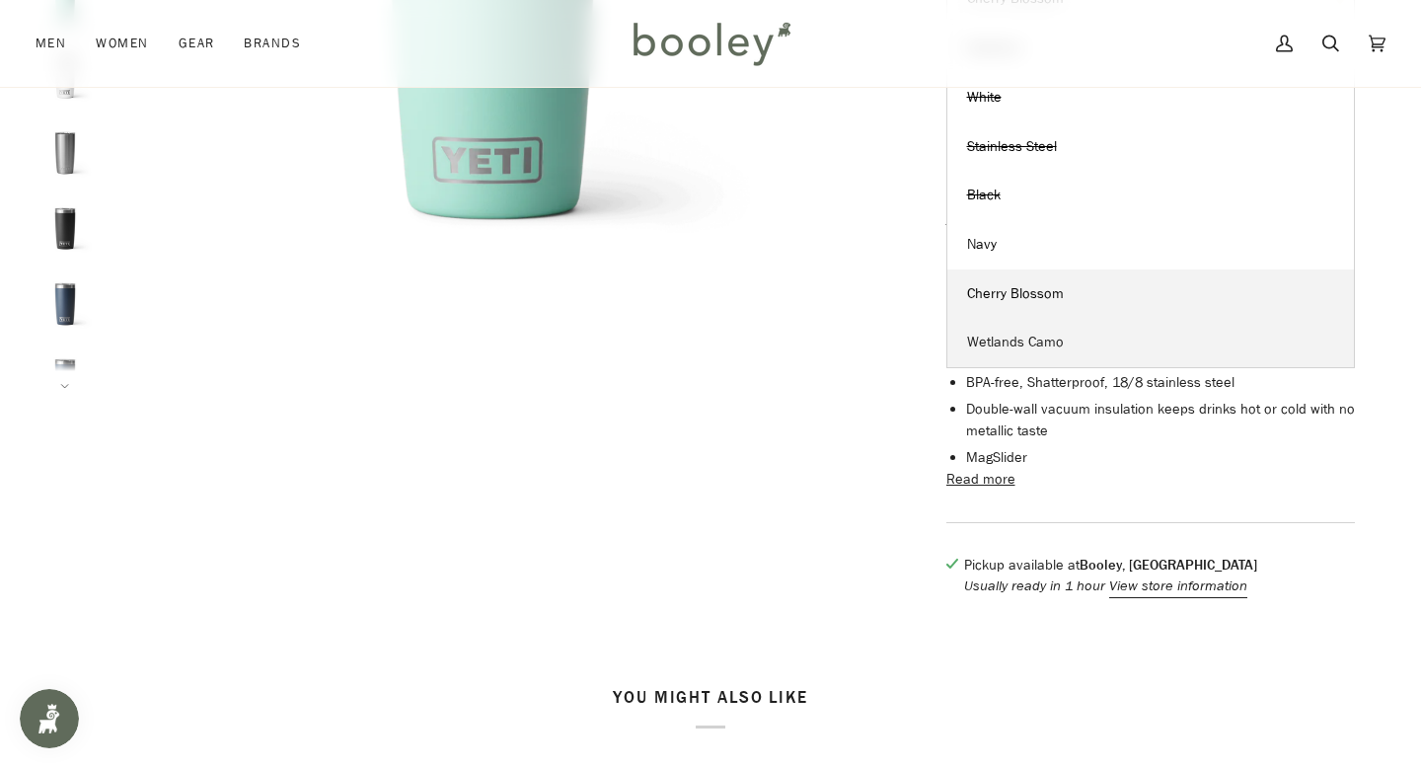
scroll to position [627, 0]
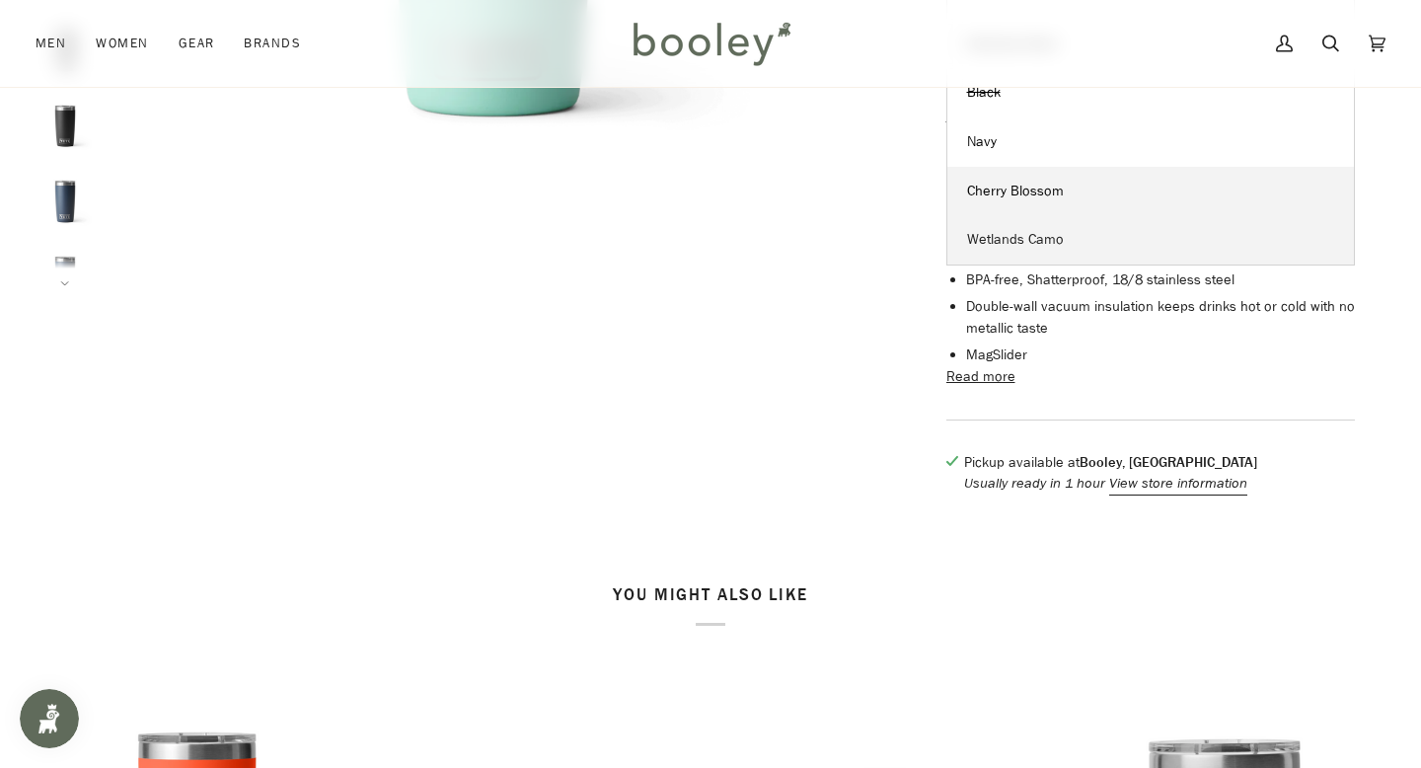
click at [1004, 221] on link "Wetlands Camo" at bounding box center [1150, 239] width 407 height 49
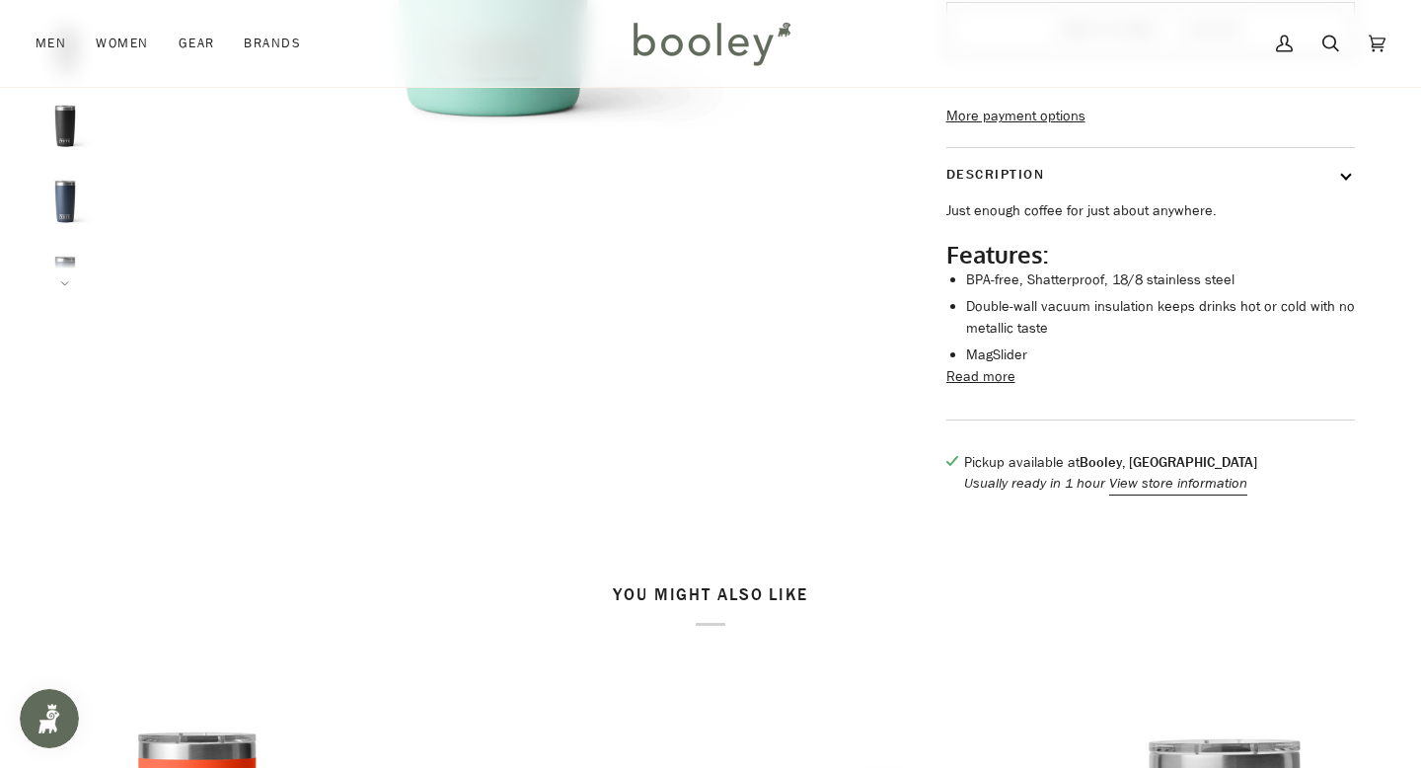
scroll to position [139, 0]
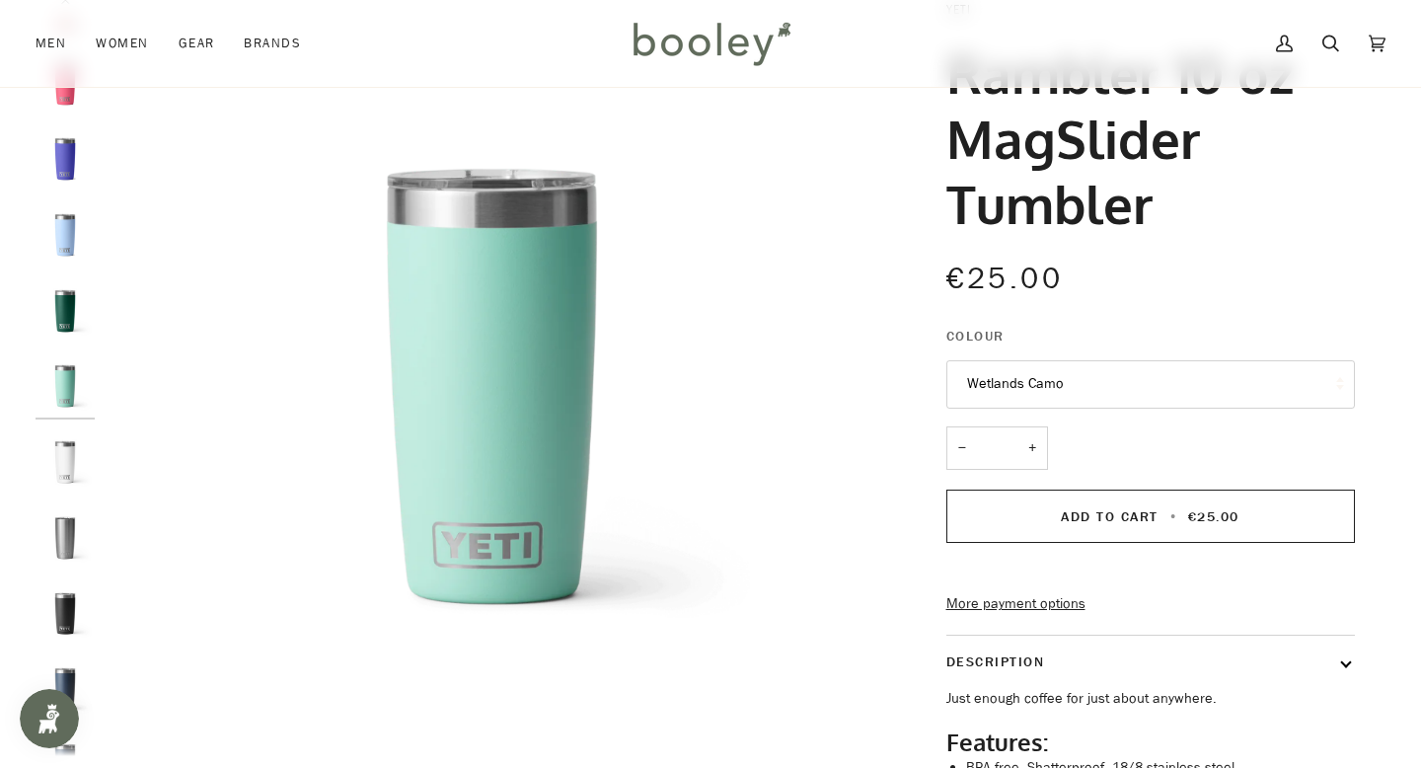
click at [1056, 388] on button "Wetlands Camo" at bounding box center [1150, 384] width 409 height 48
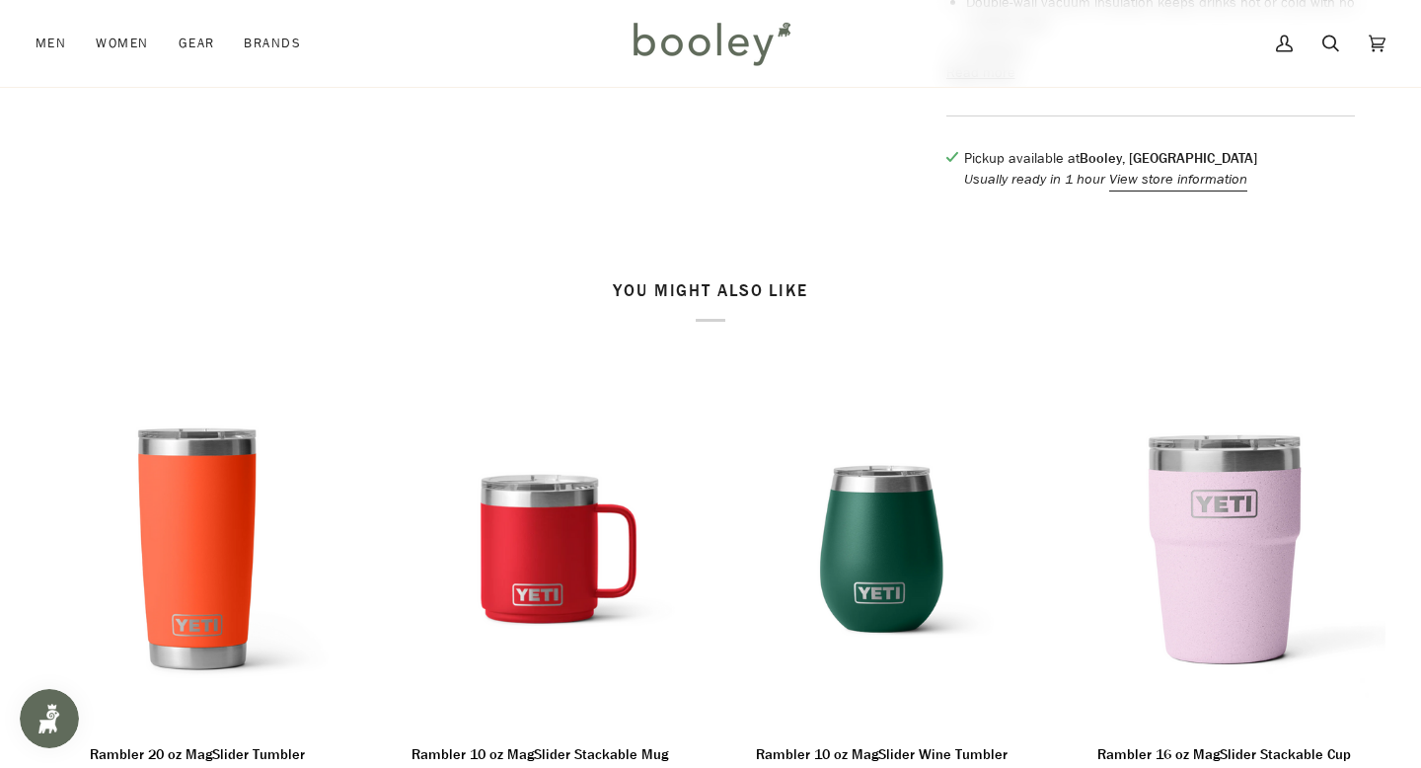
scroll to position [0, 0]
